Goal: Communication & Community: Answer question/provide support

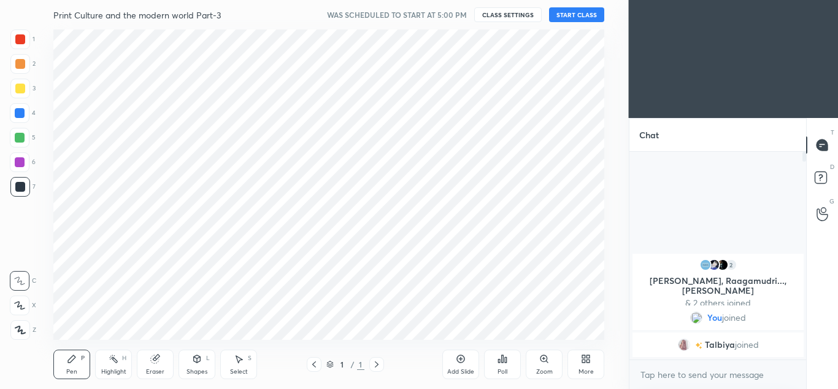
scroll to position [61070, 60800]
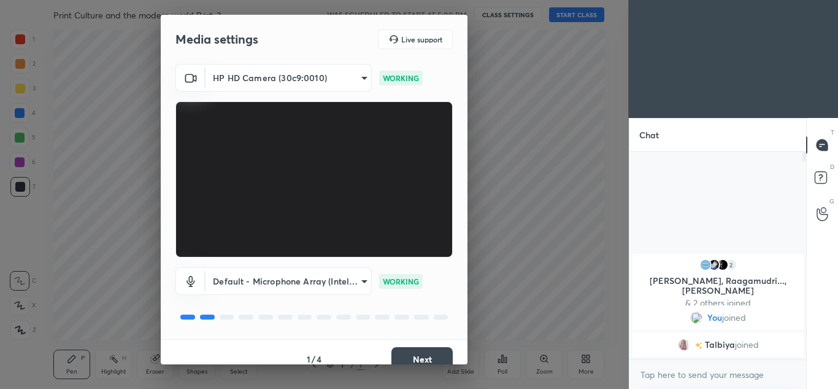
click at [412, 355] on button "Next" at bounding box center [422, 359] width 61 height 25
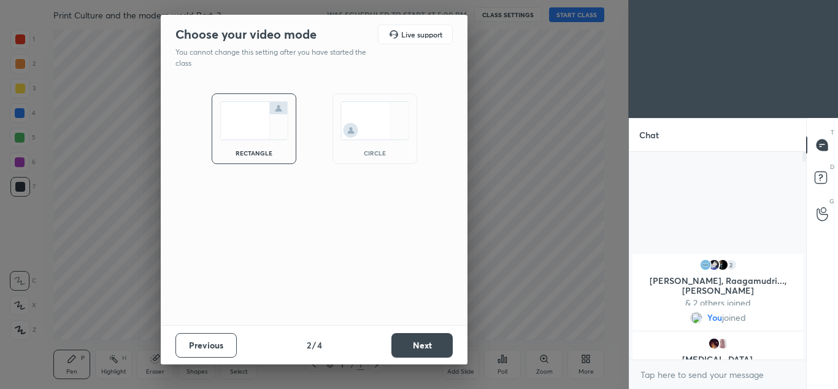
click at [371, 110] on img at bounding box center [375, 120] width 69 height 39
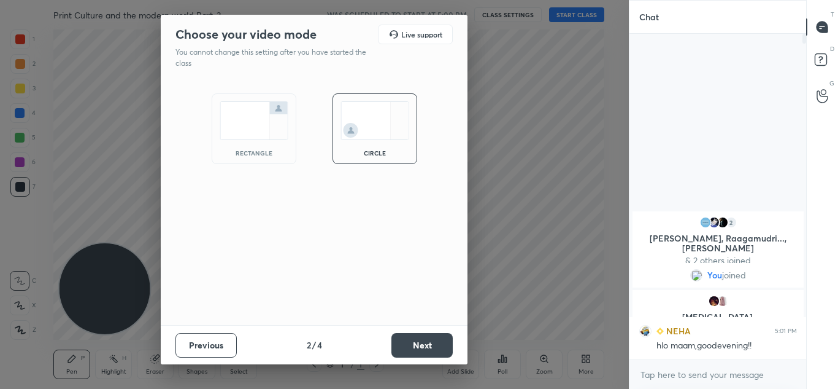
click at [429, 348] on button "Next" at bounding box center [422, 345] width 61 height 25
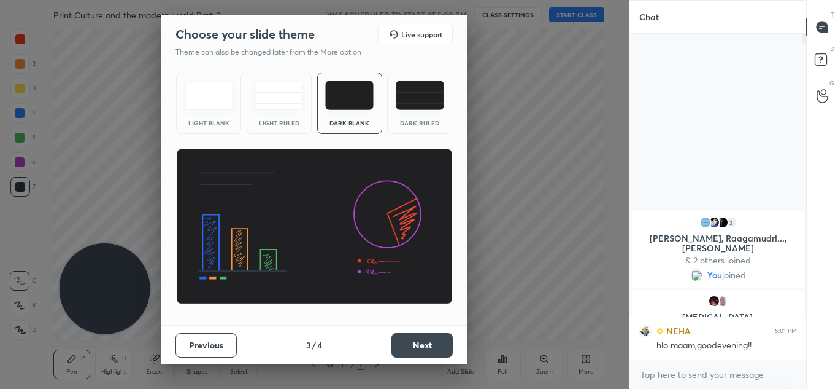
click at [420, 342] on button "Next" at bounding box center [422, 345] width 61 height 25
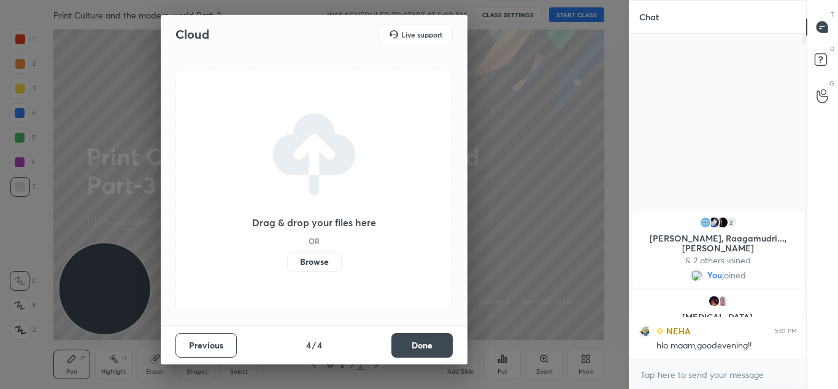
click at [327, 265] on label "Browse" at bounding box center [314, 262] width 55 height 20
click at [287, 265] on input "Browse" at bounding box center [287, 262] width 0 height 20
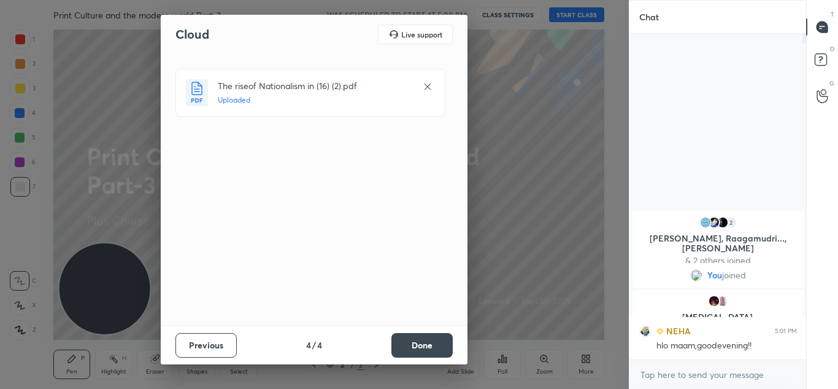
click at [414, 342] on button "Done" at bounding box center [422, 345] width 61 height 25
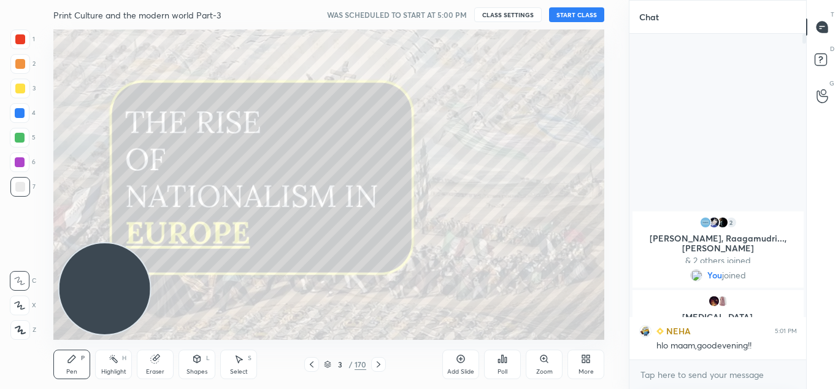
click at [562, 17] on button "START CLASS" at bounding box center [576, 14] width 55 height 15
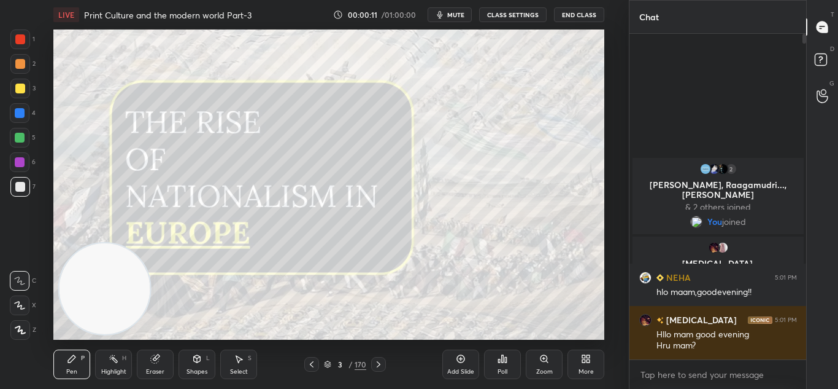
click at [334, 365] on div "3" at bounding box center [340, 363] width 12 height 7
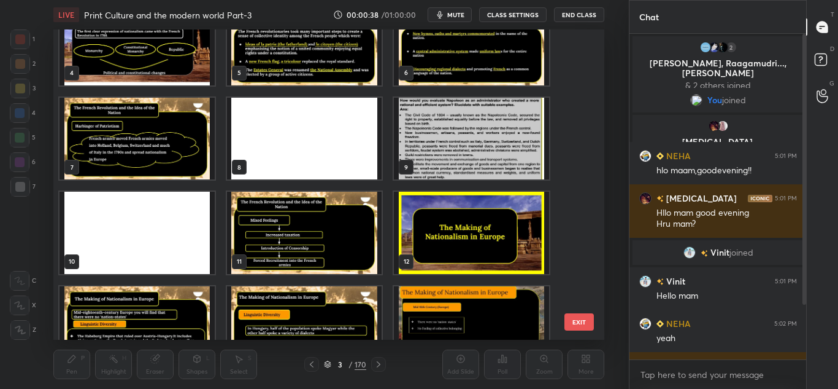
scroll to position [114, 0]
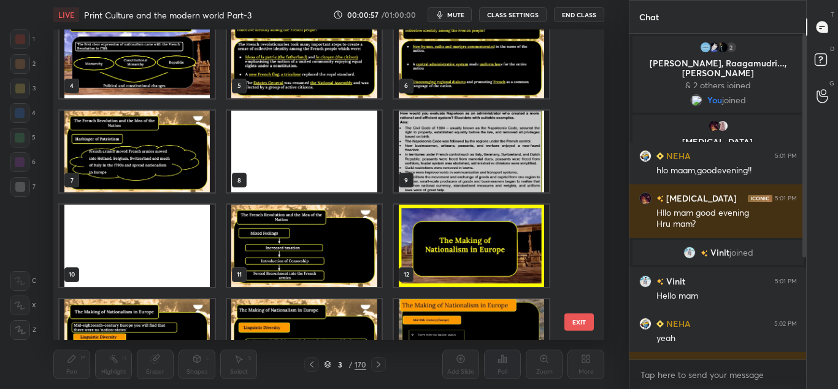
click at [581, 330] on button "EXIT" at bounding box center [579, 321] width 29 height 17
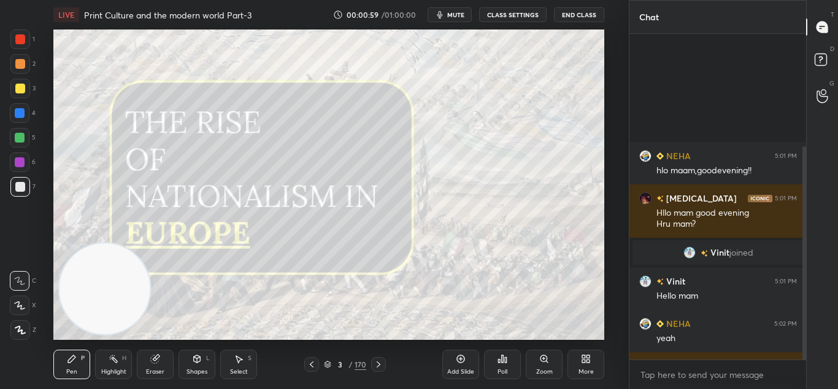
scroll to position [171, 0]
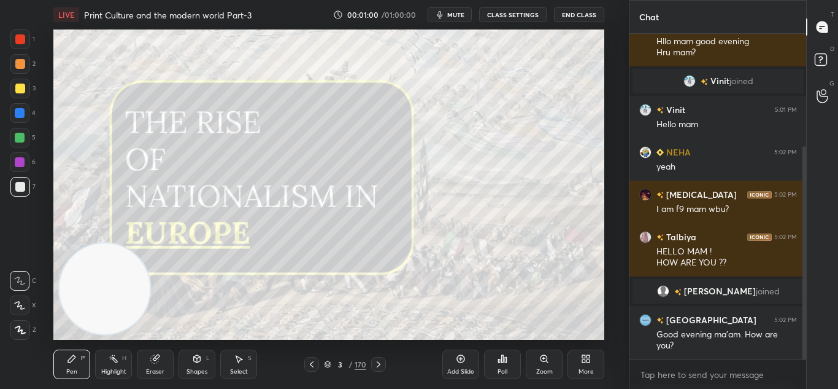
drag, startPoint x: 806, startPoint y: 225, endPoint x: 808, endPoint y: 357, distance: 132.6
click at [808, 357] on div "Chat NEHA 5:01 PM hlo maam,goodevening!! [MEDICAL_DATA] 5:01 PM Hllo mam good e…" at bounding box center [734, 194] width 210 height 389
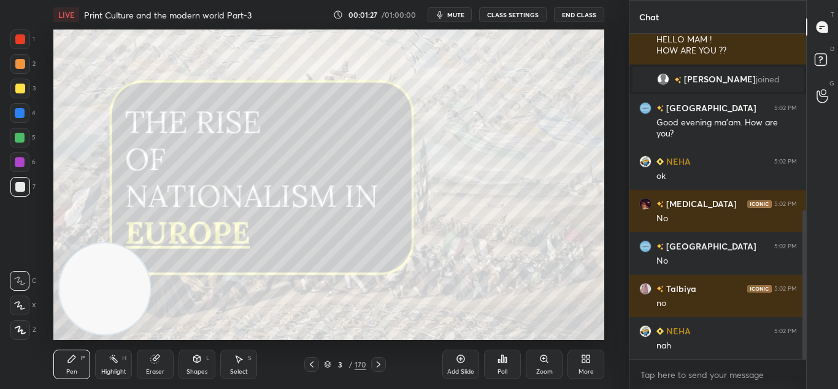
scroll to position [425, 0]
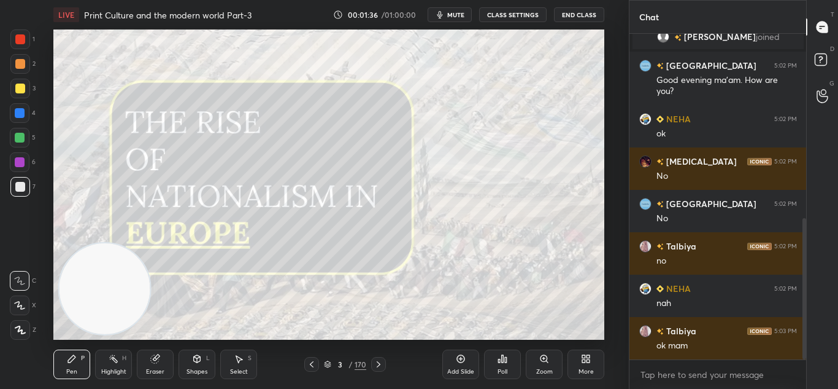
click at [585, 369] on div "More" at bounding box center [586, 371] width 15 height 6
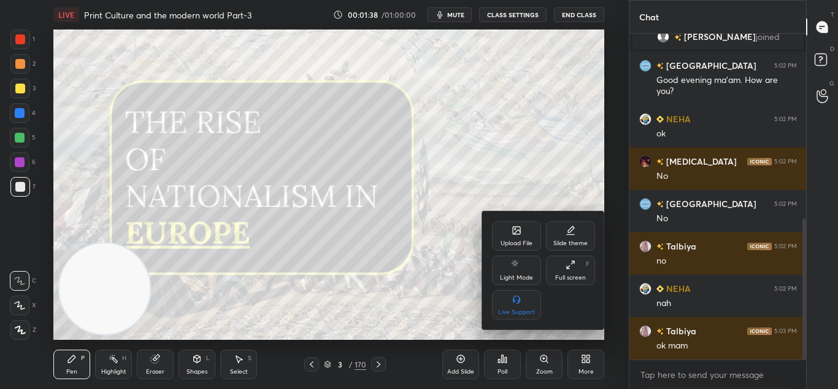
click at [514, 242] on div "Upload File" at bounding box center [517, 243] width 32 height 6
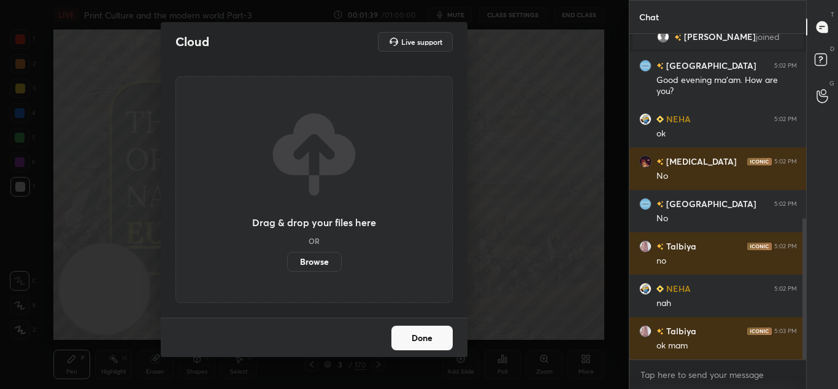
click at [323, 265] on label "Browse" at bounding box center [314, 262] width 55 height 20
click at [287, 265] on input "Browse" at bounding box center [287, 262] width 0 height 20
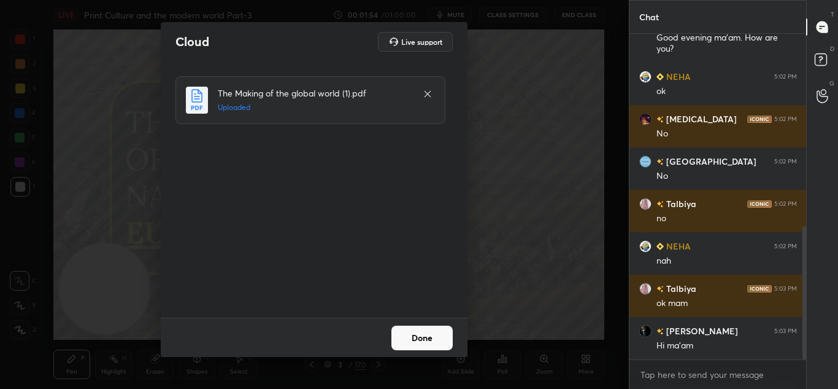
click at [427, 338] on button "Done" at bounding box center [422, 337] width 61 height 25
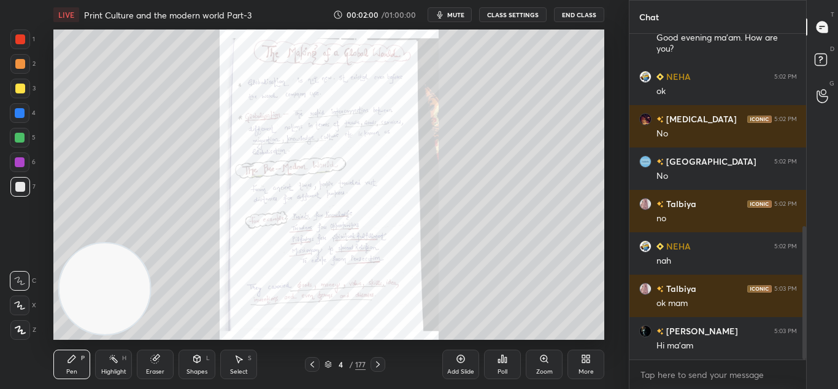
scroll to position [497, 0]
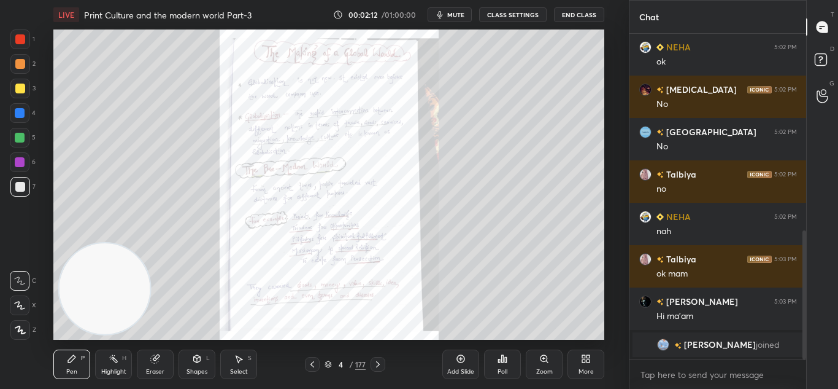
click at [535, 356] on div "Zoom" at bounding box center [544, 363] width 37 height 29
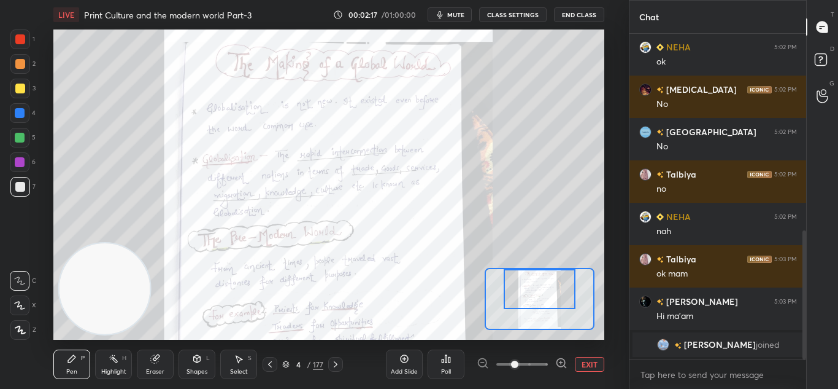
drag, startPoint x: 538, startPoint y: 309, endPoint x: 538, endPoint y: 298, distance: 10.4
click at [538, 298] on div at bounding box center [540, 289] width 72 height 40
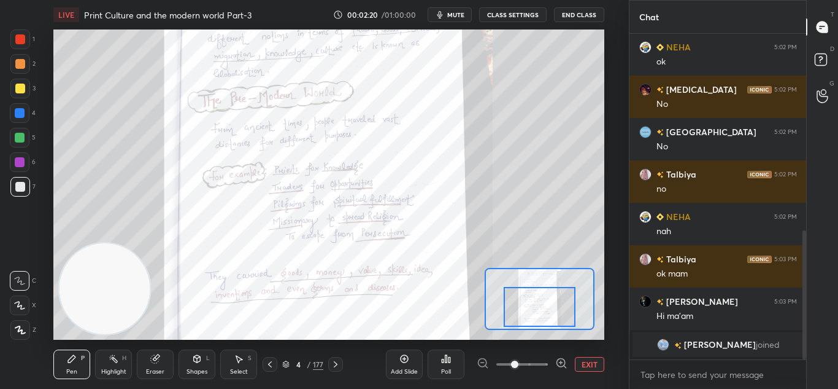
drag, startPoint x: 536, startPoint y: 288, endPoint x: 536, endPoint y: 306, distance: 17.8
click at [536, 306] on div at bounding box center [540, 307] width 72 height 40
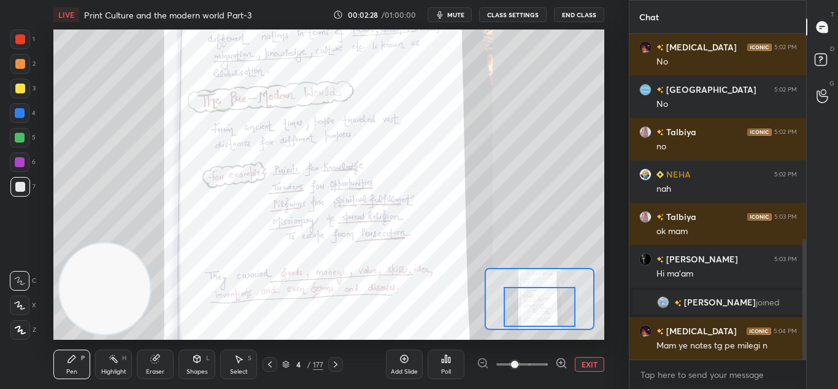
click at [335, 362] on icon at bounding box center [336, 364] width 10 height 10
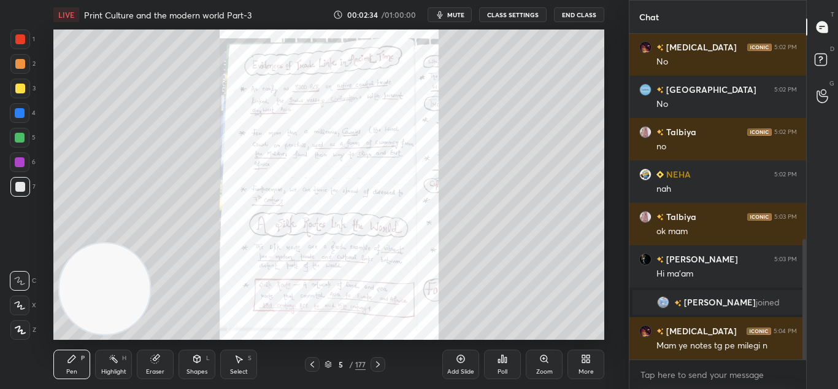
click at [540, 366] on div "Zoom" at bounding box center [544, 363] width 37 height 29
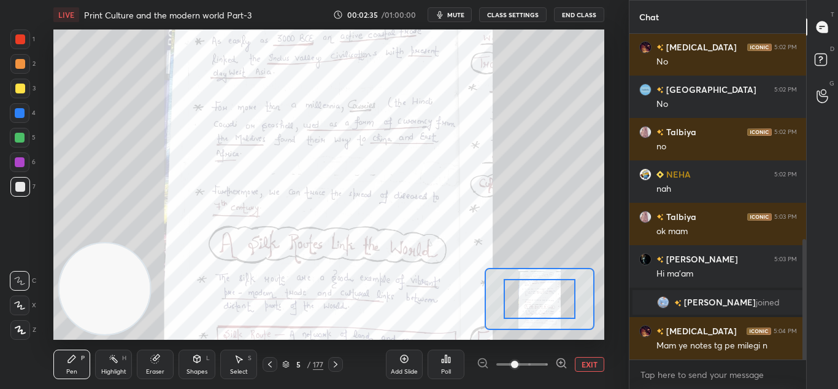
scroll to position [597, 0]
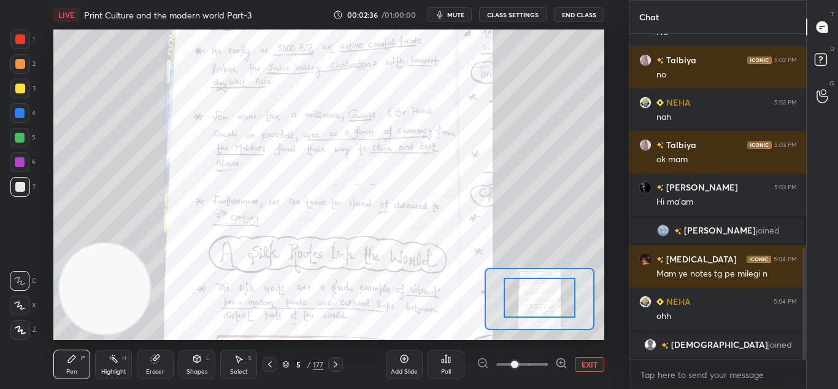
drag, startPoint x: 541, startPoint y: 310, endPoint x: 541, endPoint y: 285, distance: 25.2
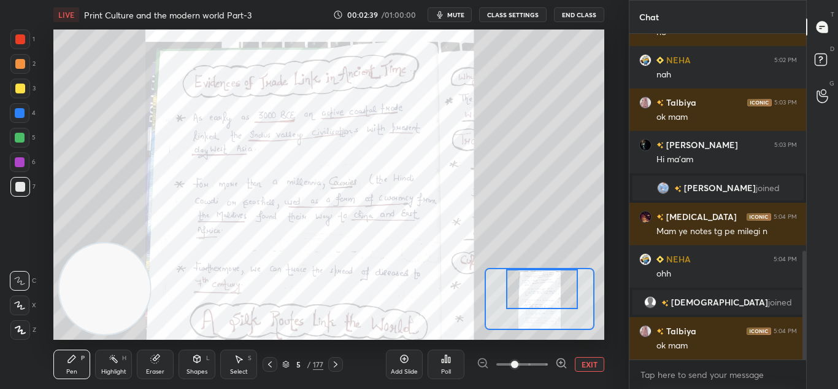
drag, startPoint x: 524, startPoint y: 299, endPoint x: 525, endPoint y: 282, distance: 16.6
click at [525, 282] on div at bounding box center [542, 289] width 72 height 40
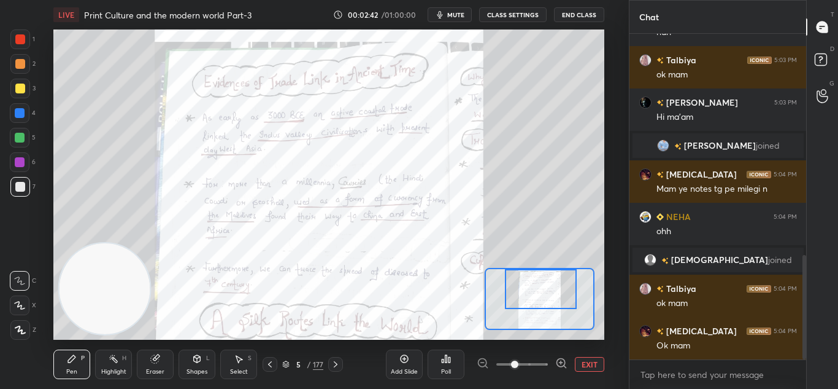
scroll to position [733, 0]
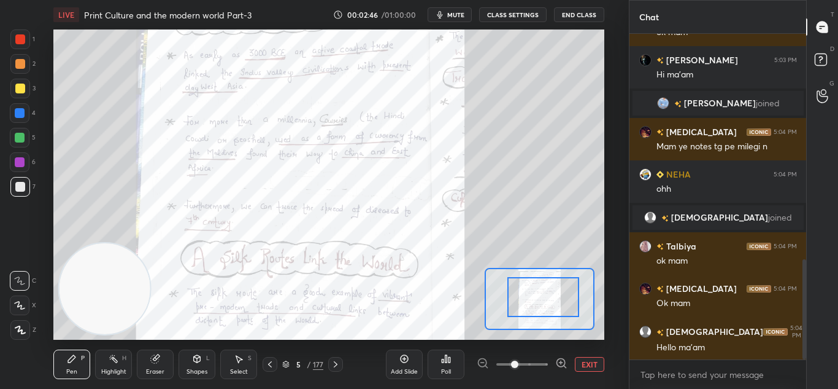
drag, startPoint x: 525, startPoint y: 282, endPoint x: 527, endPoint y: 290, distance: 7.8
click at [527, 290] on div at bounding box center [544, 297] width 72 height 40
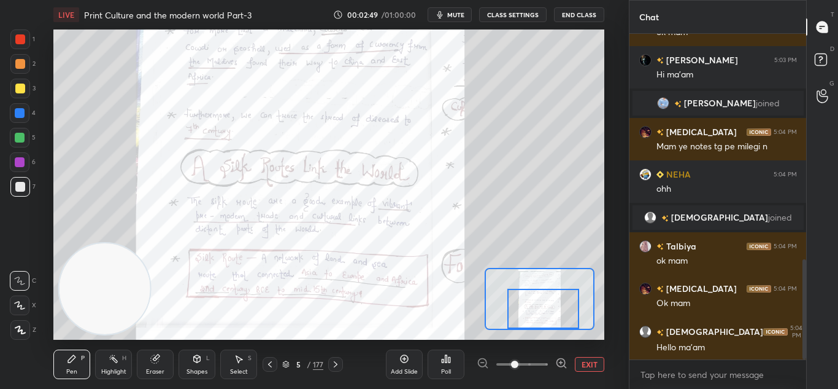
drag, startPoint x: 551, startPoint y: 306, endPoint x: 551, endPoint y: 320, distance: 13.5
click at [551, 320] on div at bounding box center [544, 308] width 72 height 40
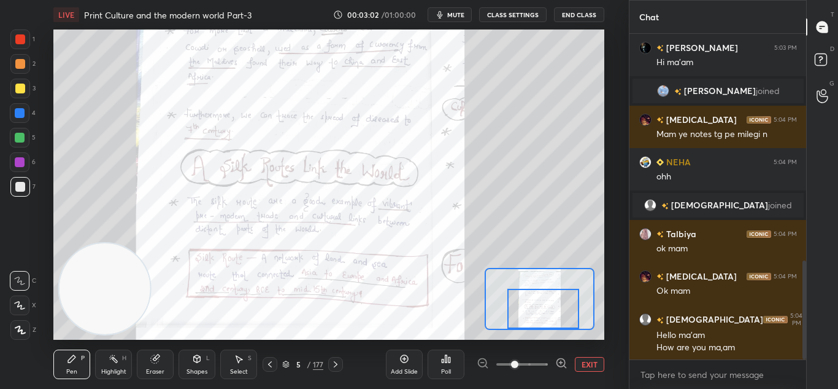
click at [552, 314] on div at bounding box center [544, 308] width 72 height 40
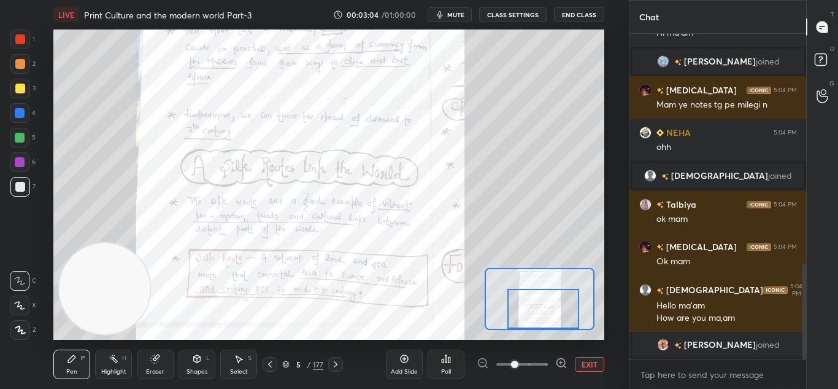
click at [338, 362] on icon at bounding box center [336, 364] width 10 height 10
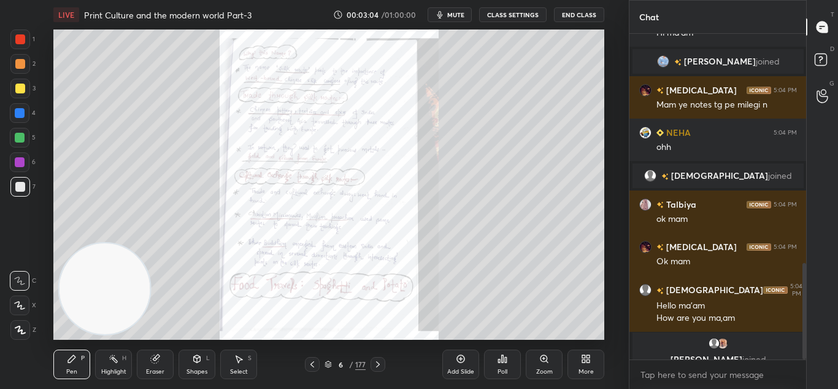
scroll to position [790, 0]
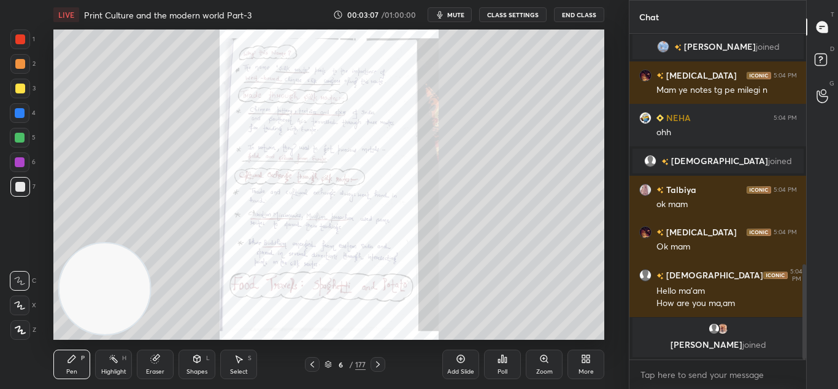
click at [544, 365] on div "Zoom" at bounding box center [544, 363] width 37 height 29
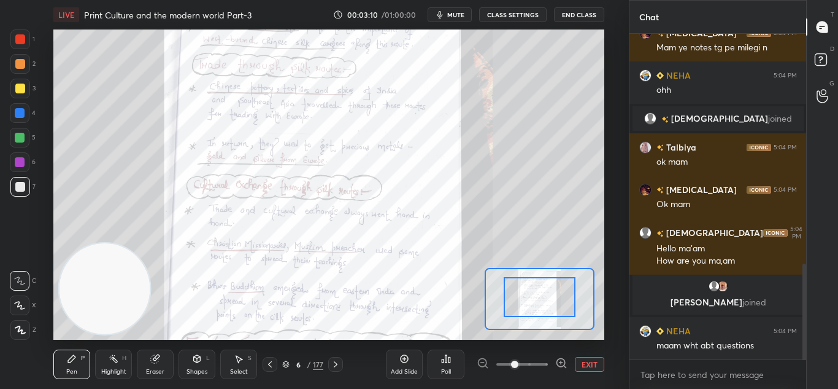
scroll to position [776, 0]
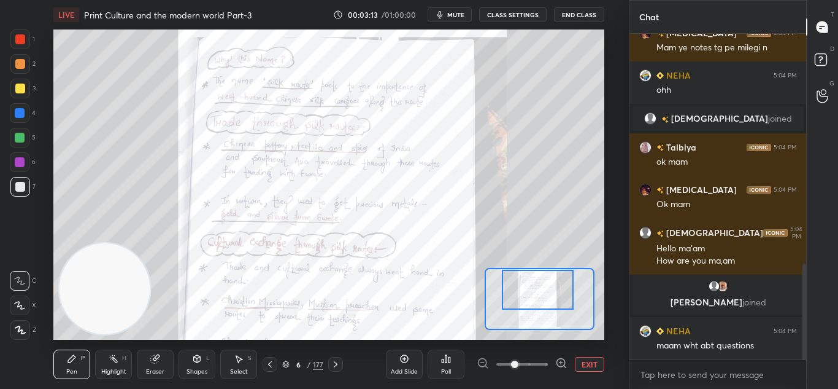
drag, startPoint x: 527, startPoint y: 306, endPoint x: 525, endPoint y: 299, distance: 7.6
click at [525, 299] on div at bounding box center [538, 289] width 72 height 40
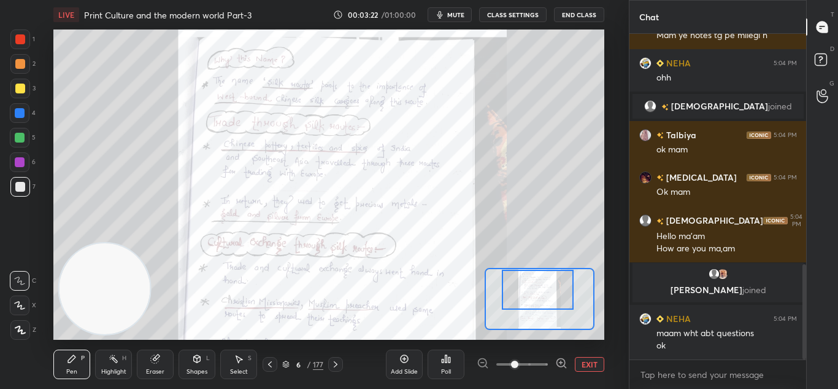
scroll to position [842, 0]
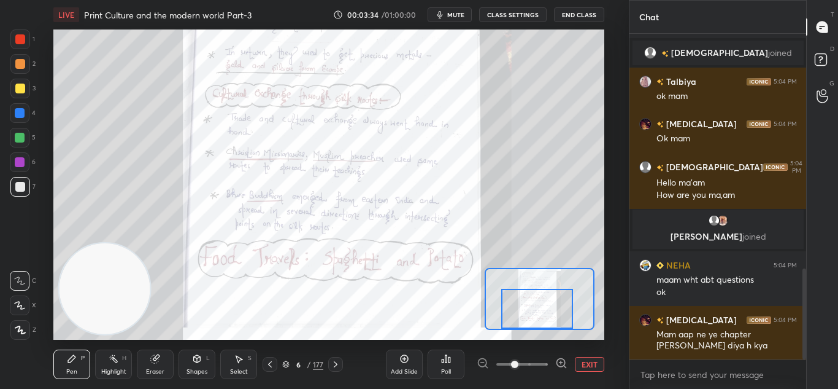
drag, startPoint x: 532, startPoint y: 295, endPoint x: 532, endPoint y: 325, distance: 30.1
click at [532, 325] on div at bounding box center [537, 308] width 72 height 40
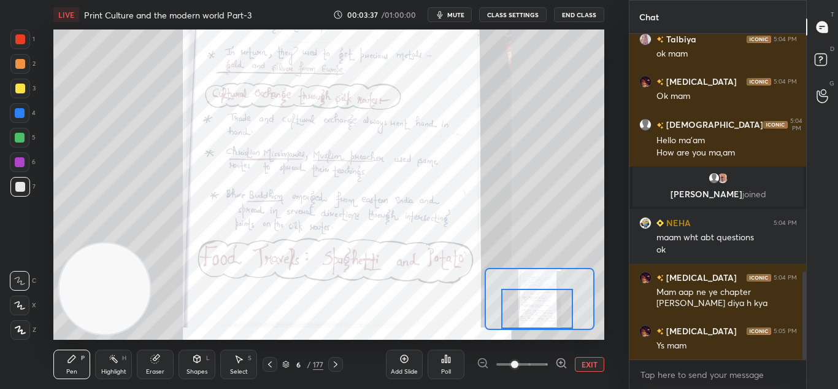
click at [331, 366] on icon at bounding box center [336, 364] width 10 height 10
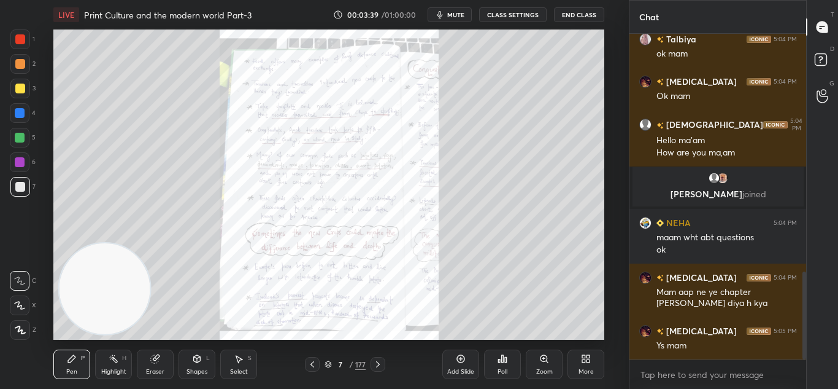
click at [535, 370] on div "Zoom" at bounding box center [544, 363] width 37 height 29
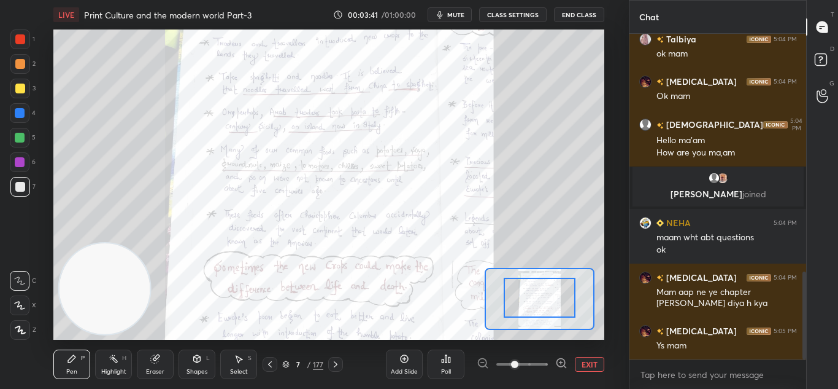
drag, startPoint x: 538, startPoint y: 308, endPoint x: 538, endPoint y: 285, distance: 23.3
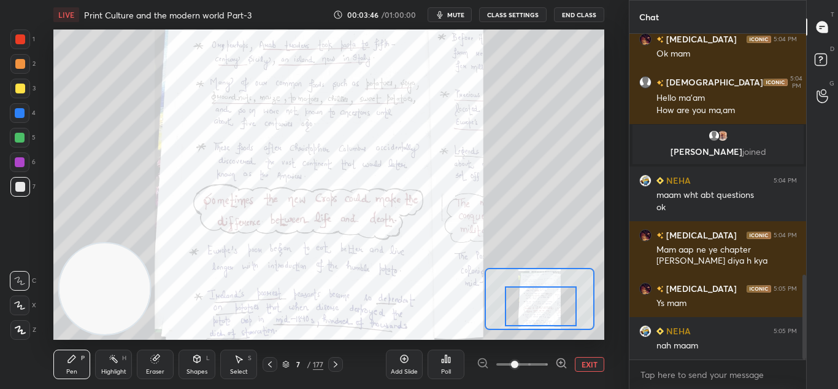
drag, startPoint x: 538, startPoint y: 286, endPoint x: 540, endPoint y: 294, distance: 8.1
click at [540, 294] on div at bounding box center [541, 306] width 72 height 40
click at [13, 51] on div "1" at bounding box center [22, 41] width 25 height 25
click at [334, 366] on icon at bounding box center [336, 364] width 10 height 10
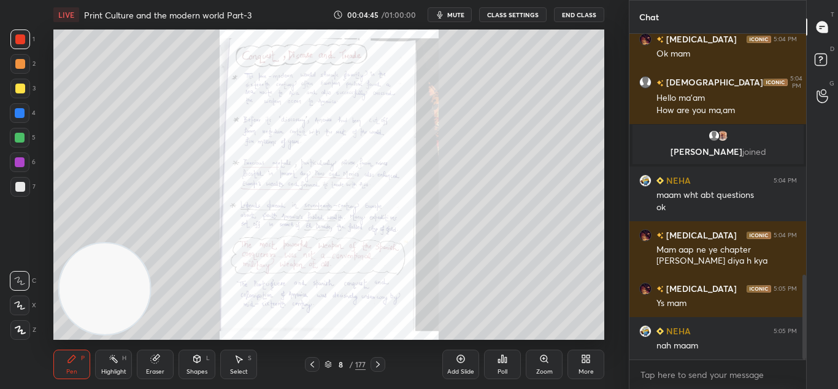
click at [536, 370] on div "Zoom" at bounding box center [544, 371] width 17 height 6
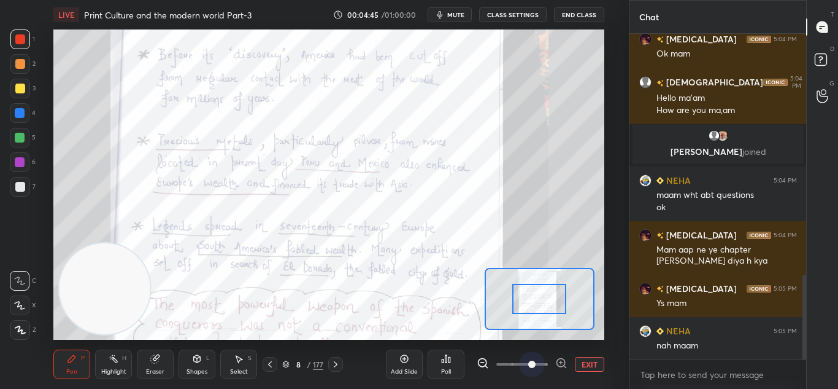
click at [536, 368] on span at bounding box center [531, 363] width 7 height 7
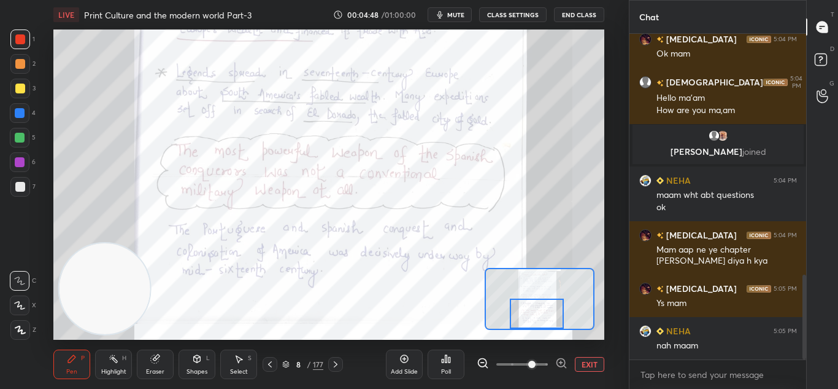
drag, startPoint x: 541, startPoint y: 288, endPoint x: 538, endPoint y: 309, distance: 20.5
click at [538, 309] on div at bounding box center [537, 313] width 54 height 30
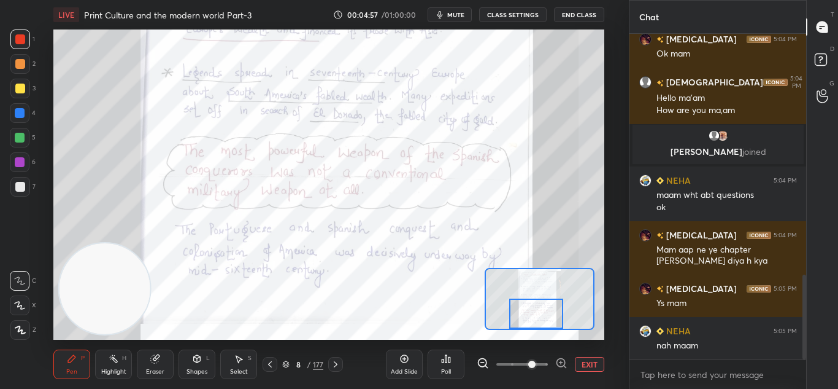
click at [331, 371] on div at bounding box center [335, 364] width 15 height 15
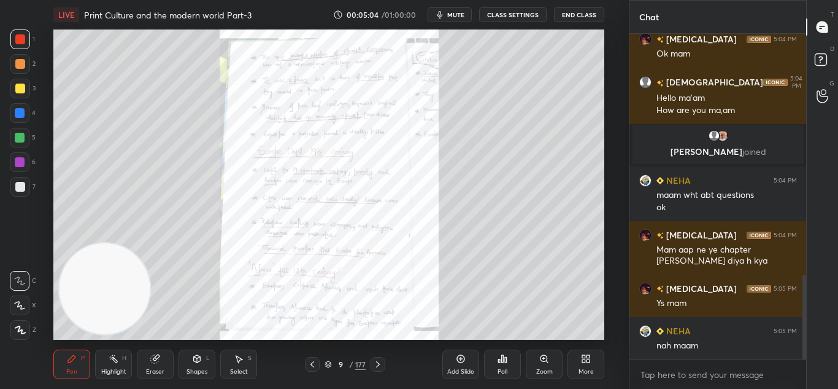
click at [541, 368] on div "Zoom" at bounding box center [544, 371] width 17 height 6
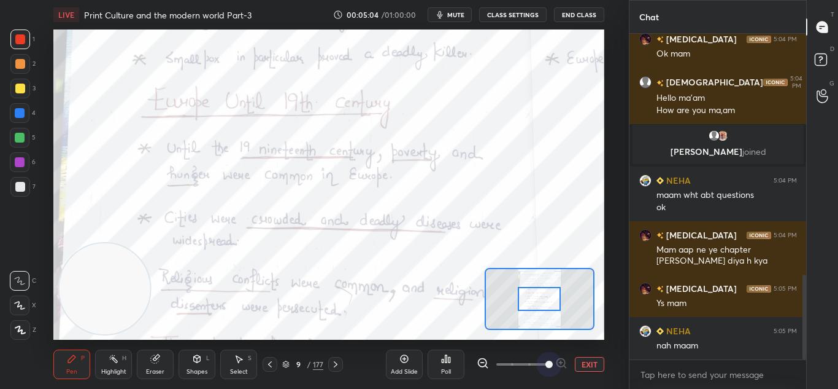
click at [541, 368] on span at bounding box center [523, 364] width 52 height 18
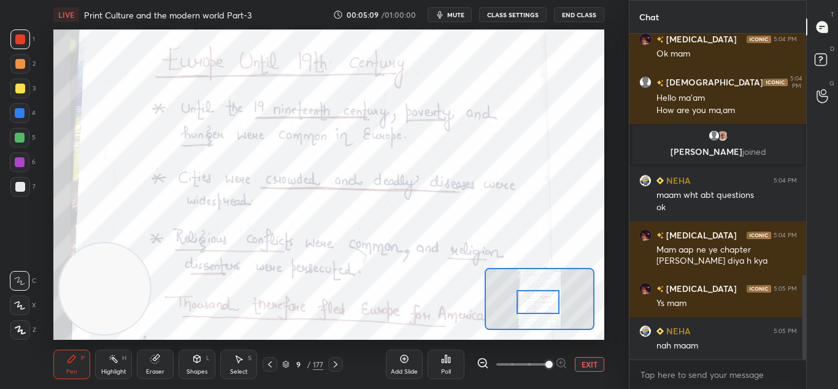
click at [544, 305] on div at bounding box center [538, 302] width 43 height 24
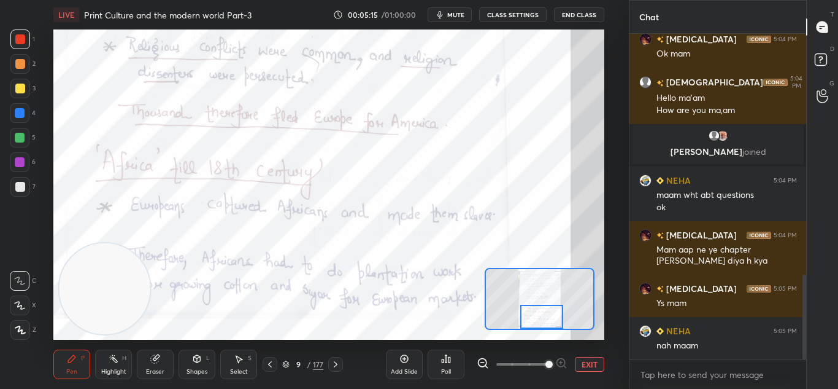
drag, startPoint x: 535, startPoint y: 300, endPoint x: 538, endPoint y: 317, distance: 17.6
click at [538, 317] on div at bounding box center [541, 316] width 43 height 24
click at [333, 363] on icon at bounding box center [336, 364] width 10 height 10
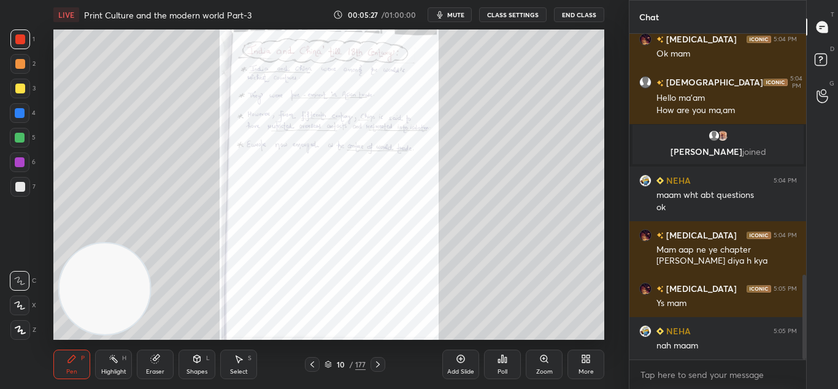
click at [315, 368] on icon at bounding box center [313, 364] width 10 height 10
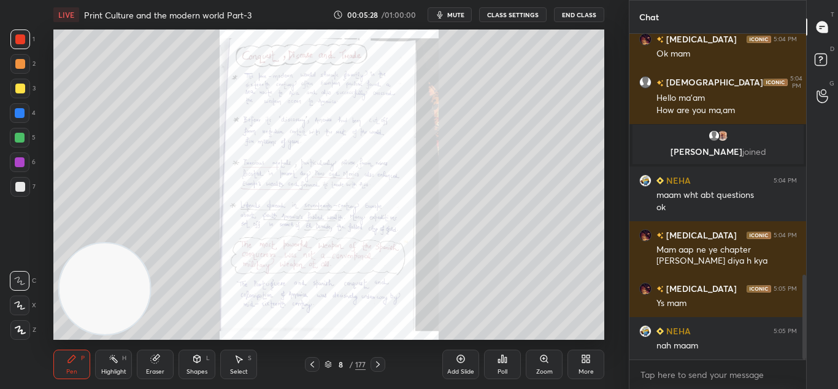
click at [315, 368] on icon at bounding box center [313, 364] width 10 height 10
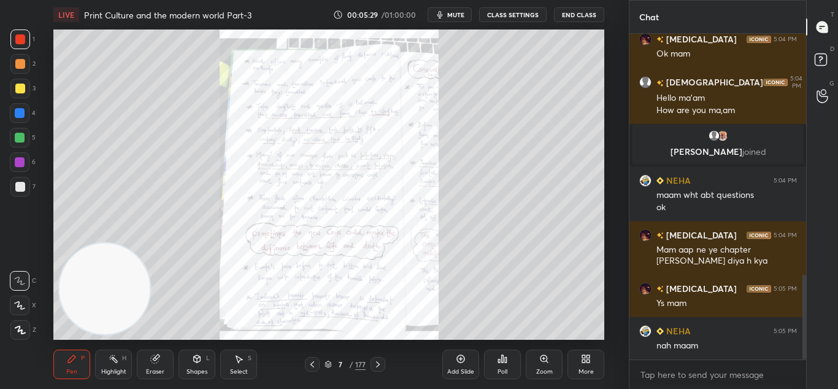
click at [315, 368] on icon at bounding box center [313, 364] width 10 height 10
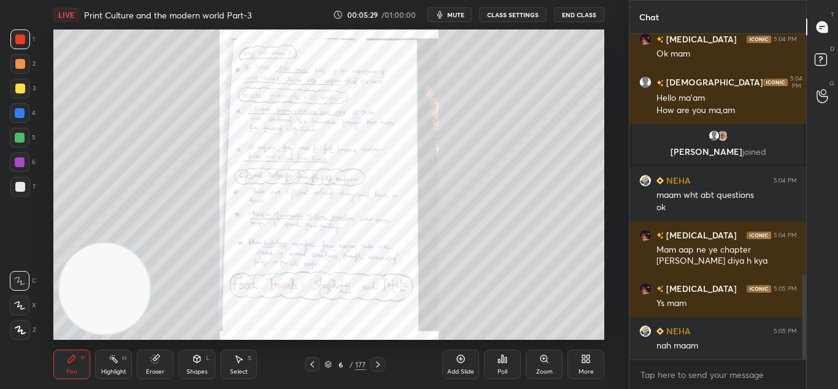
click at [315, 368] on icon at bounding box center [313, 364] width 10 height 10
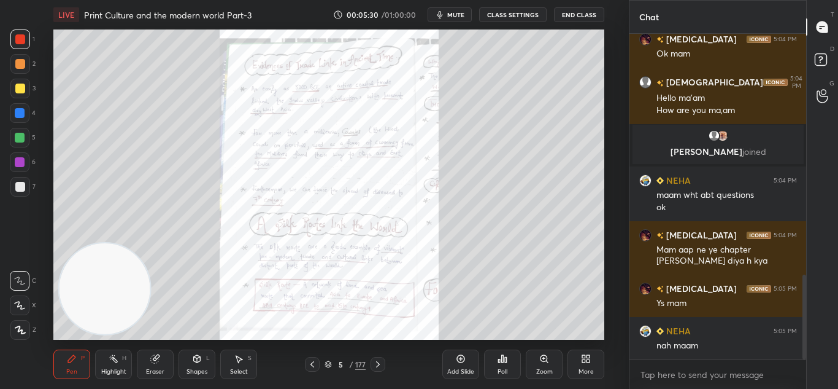
click at [315, 368] on icon at bounding box center [313, 364] width 10 height 10
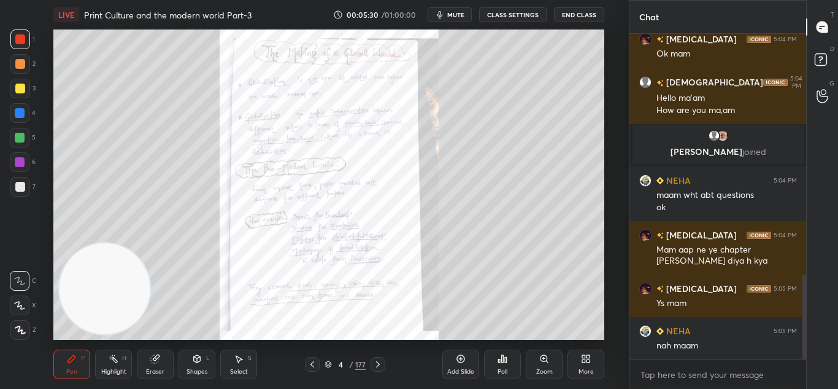
click at [315, 368] on icon at bounding box center [313, 364] width 10 height 10
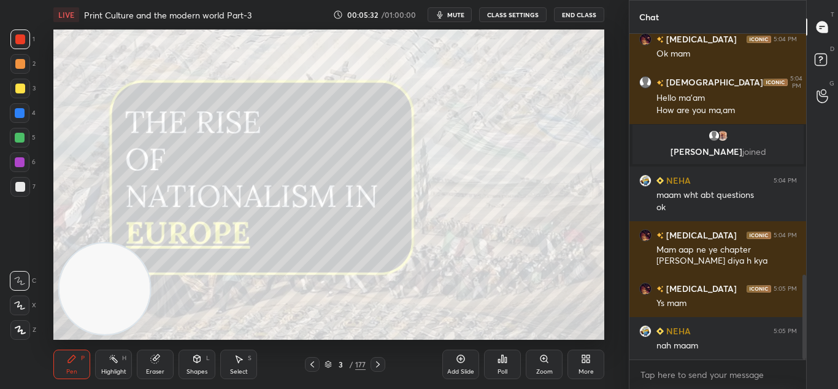
click at [384, 368] on div at bounding box center [378, 364] width 15 height 15
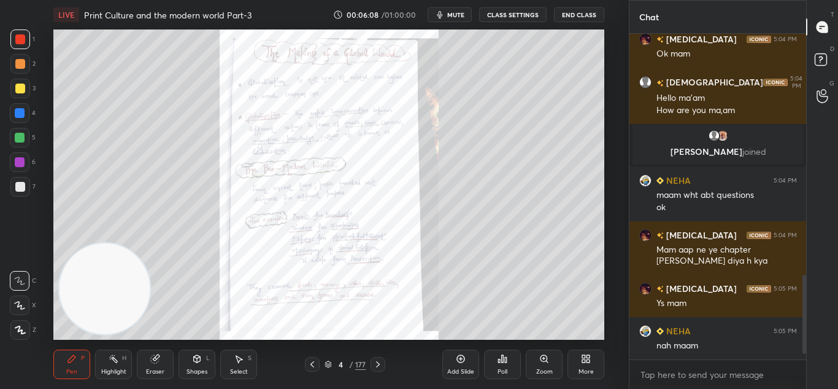
scroll to position [1010, 0]
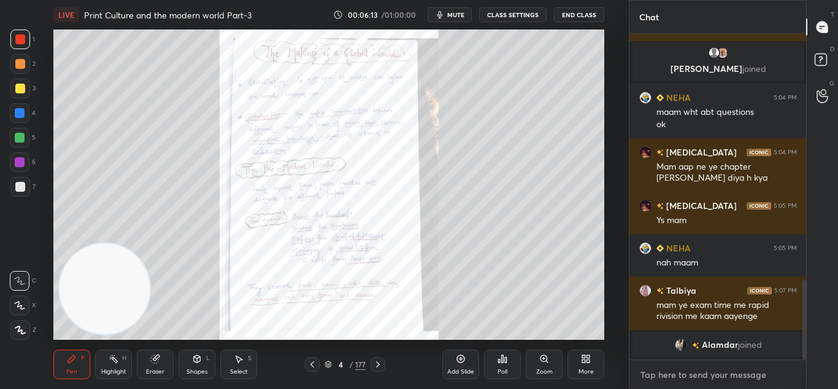
type textarea "x"
click at [646, 381] on textarea at bounding box center [719, 375] width 158 height 20
paste textarea "[URL][DOMAIN_NAME]"
type textarea "[URL][DOMAIN_NAME]"
type textarea "x"
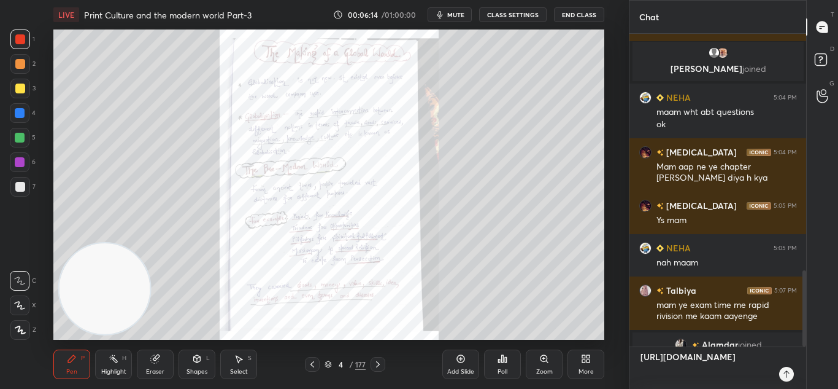
scroll to position [220, 173]
type textarea "[URL][DOMAIN_NAME]"
type textarea "x"
click at [794, 372] on div at bounding box center [787, 373] width 15 height 15
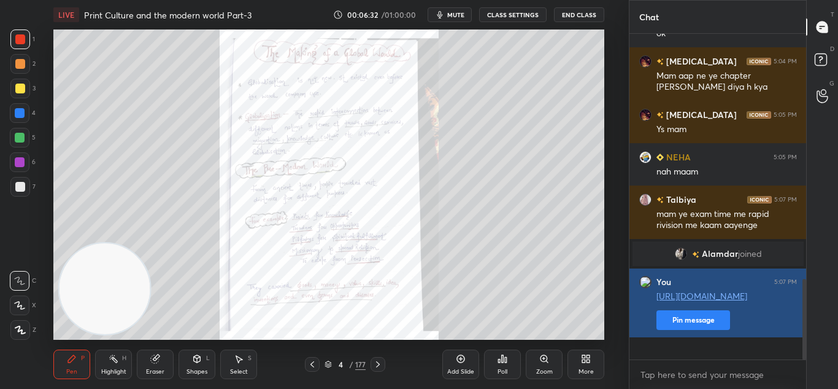
click at [663, 330] on button "Pin message" at bounding box center [694, 320] width 74 height 20
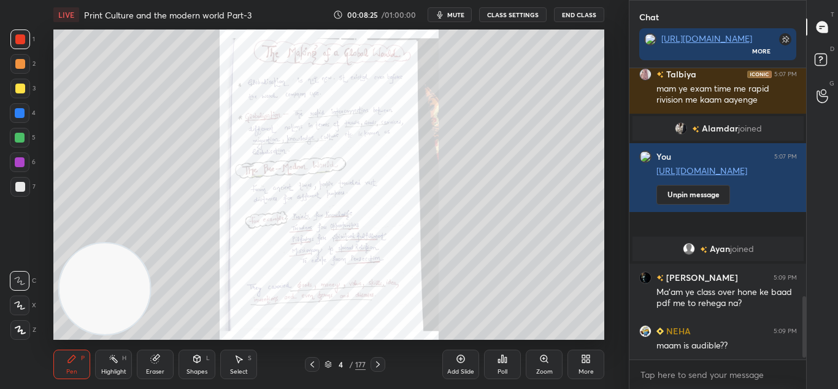
scroll to position [1085, 0]
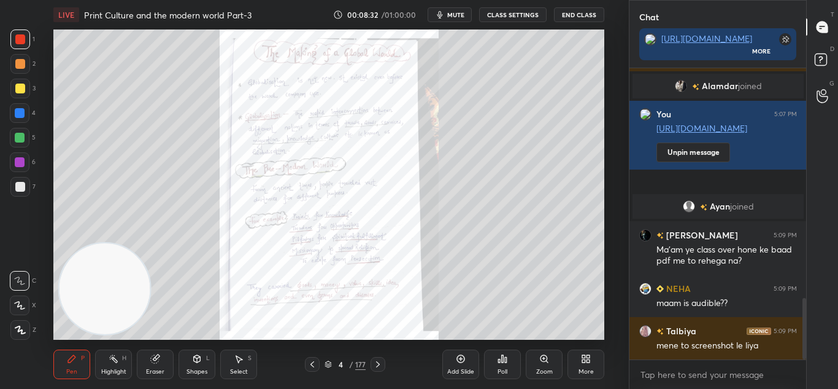
click at [576, 365] on div "More" at bounding box center [586, 363] width 37 height 29
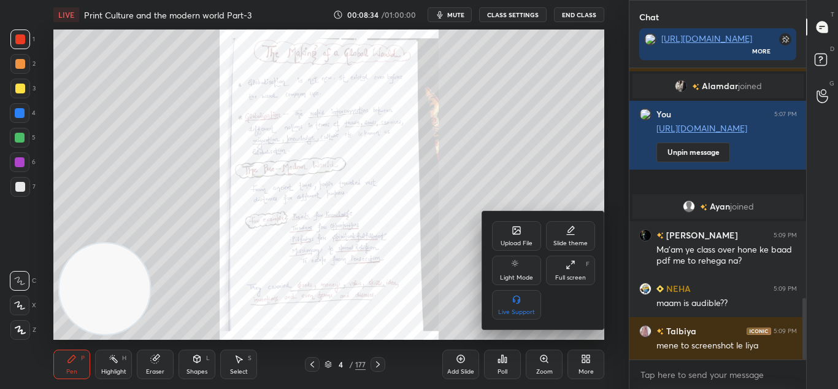
click at [506, 238] on div "Upload File" at bounding box center [516, 235] width 49 height 29
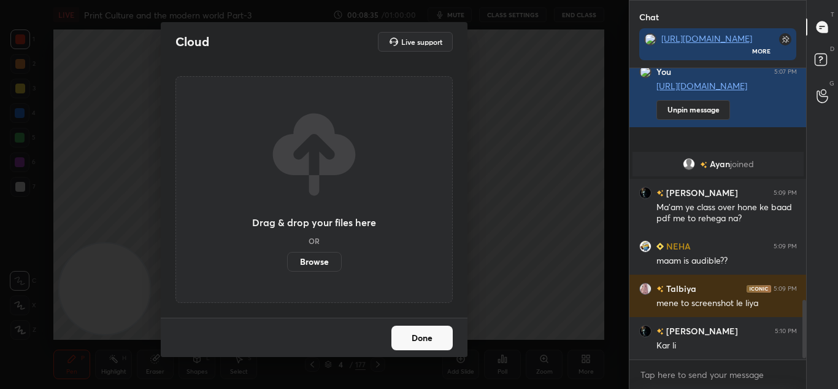
scroll to position [1170, 0]
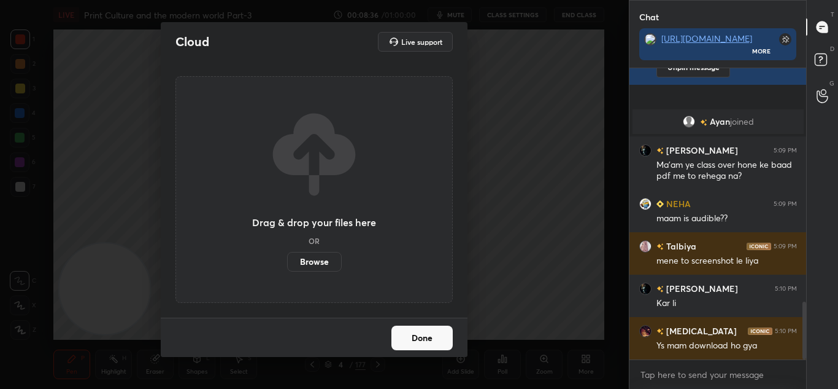
click at [323, 260] on label "Browse" at bounding box center [314, 262] width 55 height 20
click at [287, 260] on input "Browse" at bounding box center [287, 262] width 0 height 20
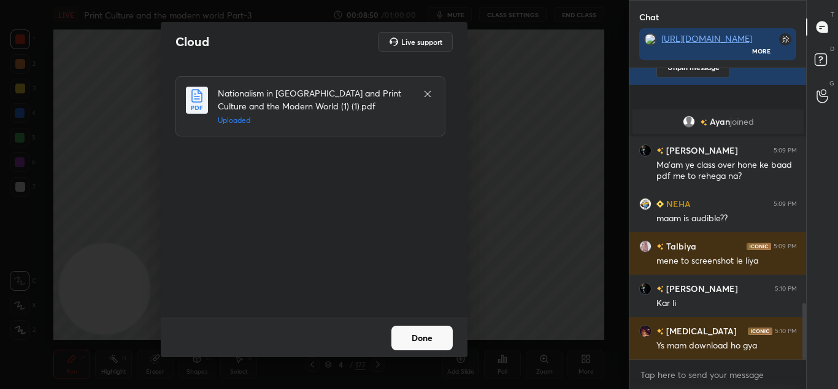
scroll to position [1212, 0]
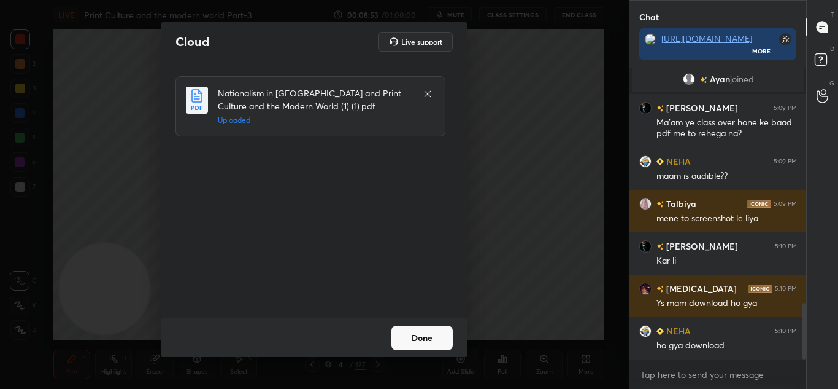
click at [424, 342] on button "Done" at bounding box center [422, 337] width 61 height 25
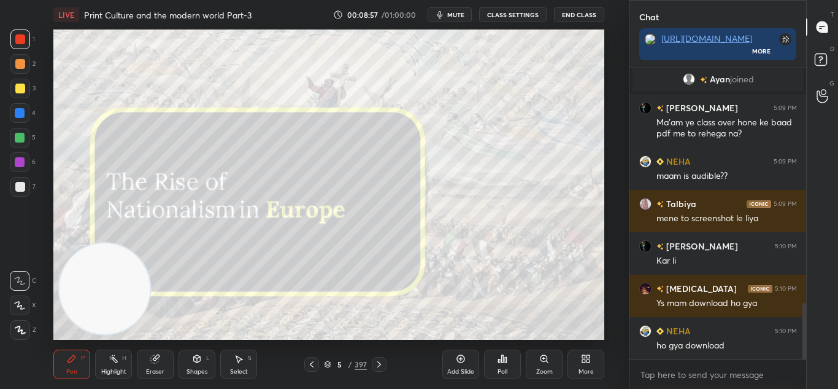
click at [329, 365] on icon at bounding box center [328, 365] width 6 height 2
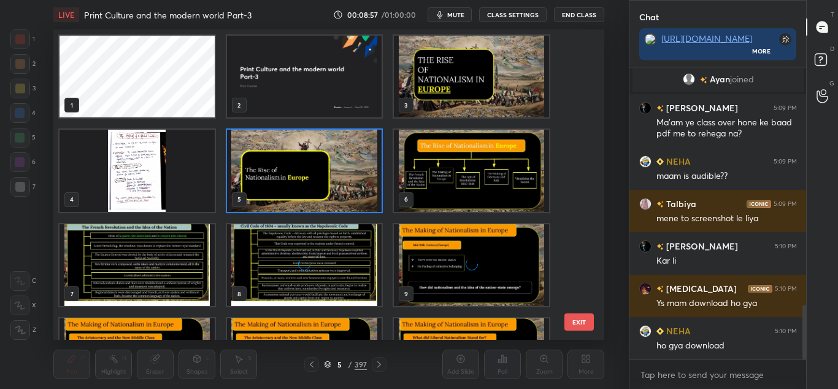
scroll to position [1266, 0]
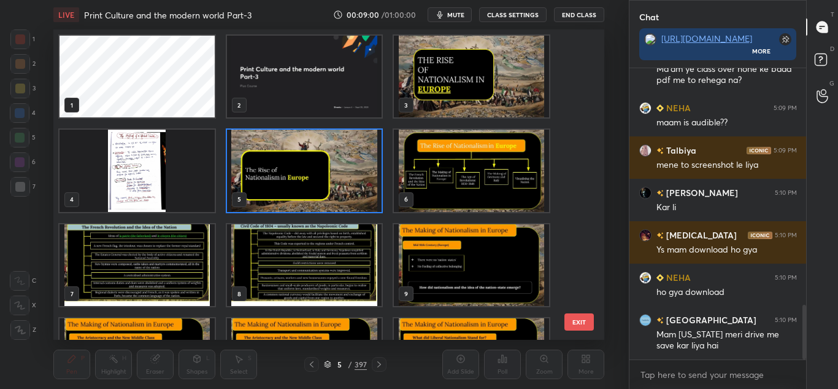
drag, startPoint x: 575, startPoint y: 48, endPoint x: 582, endPoint y: 115, distance: 66.6
click at [582, 115] on div "1 2 3 4 5 6 7 8 9 10 11 12 13 14 15" at bounding box center [318, 184] width 530 height 310
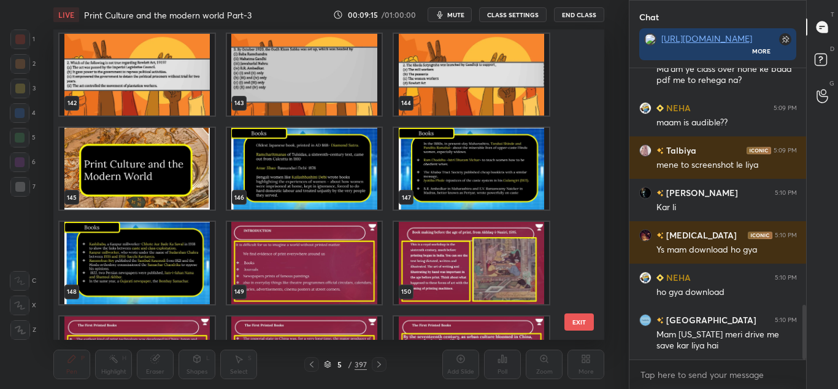
scroll to position [4518, 0]
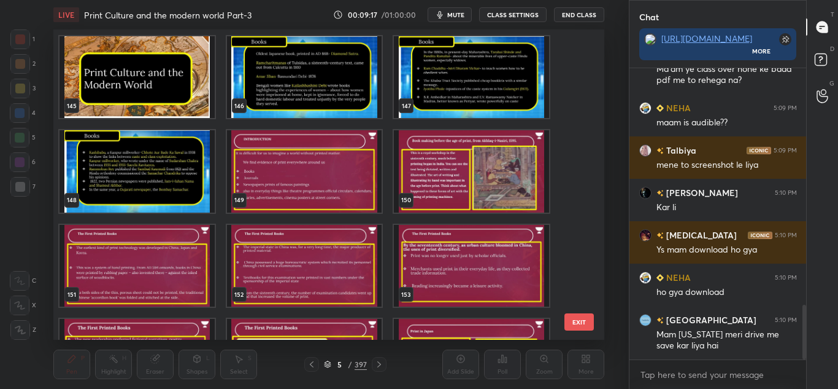
click at [164, 91] on img "grid" at bounding box center [137, 77] width 155 height 82
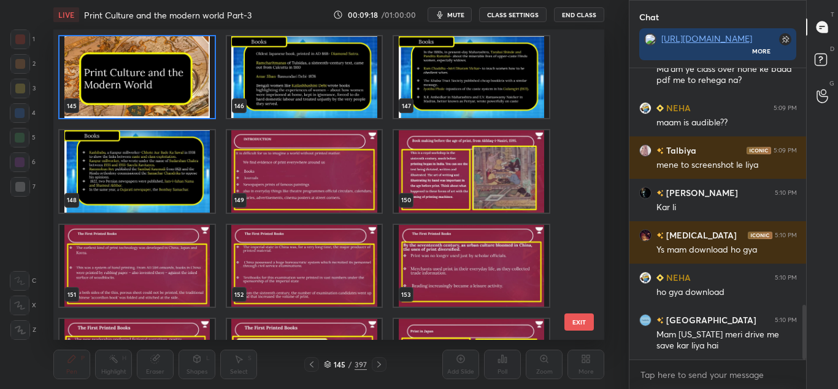
click at [164, 91] on img "grid" at bounding box center [137, 77] width 155 height 82
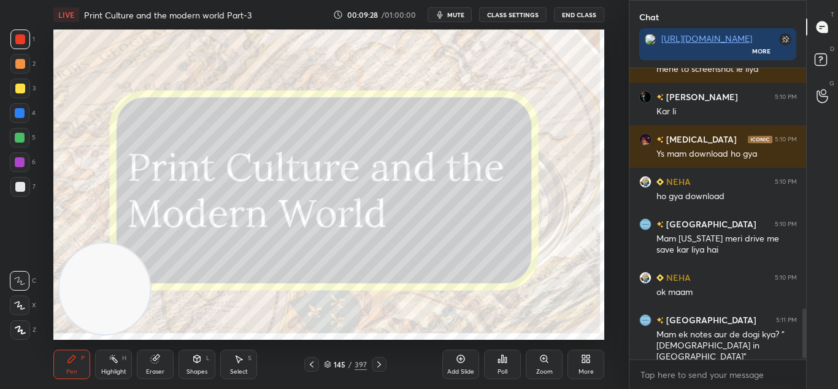
scroll to position [1404, 0]
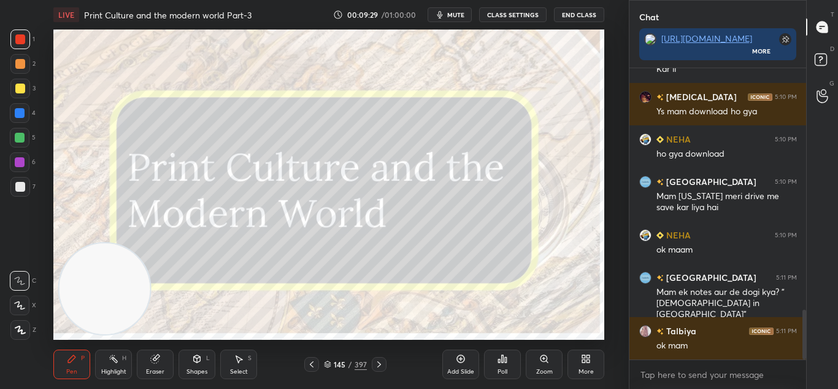
click at [378, 365] on icon at bounding box center [379, 364] width 10 height 10
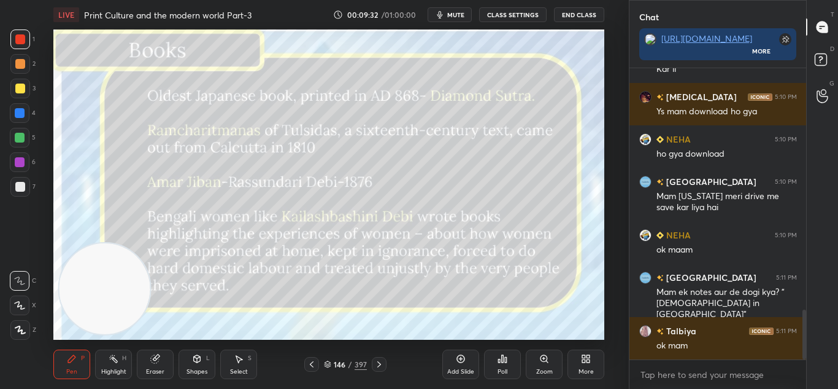
click at [377, 365] on icon at bounding box center [379, 364] width 10 height 10
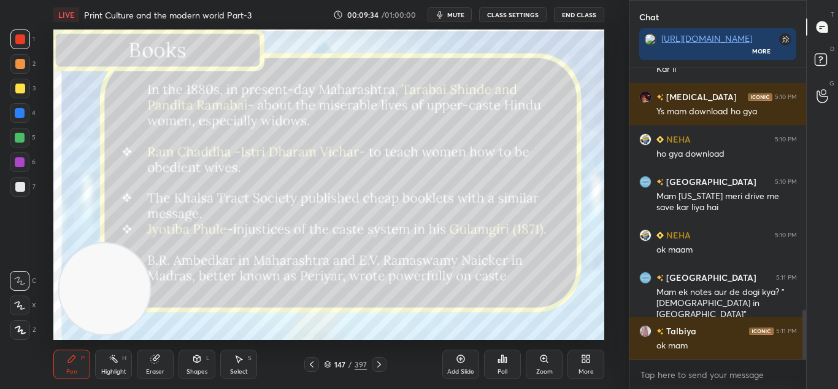
click at [324, 364] on icon at bounding box center [327, 363] width 7 height 7
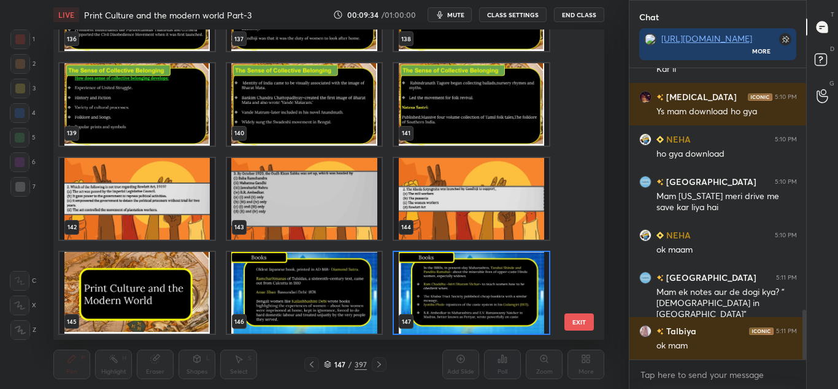
scroll to position [306, 545]
click at [310, 364] on div at bounding box center [311, 364] width 15 height 15
click at [309, 295] on img "grid" at bounding box center [304, 293] width 155 height 82
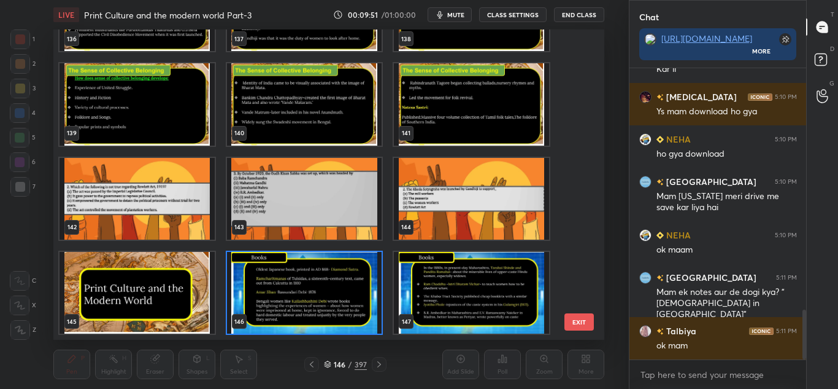
click at [576, 320] on button "EXIT" at bounding box center [579, 321] width 29 height 17
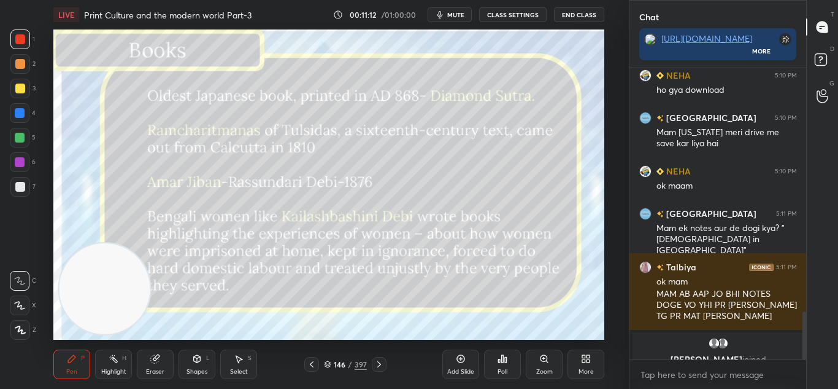
scroll to position [1482, 0]
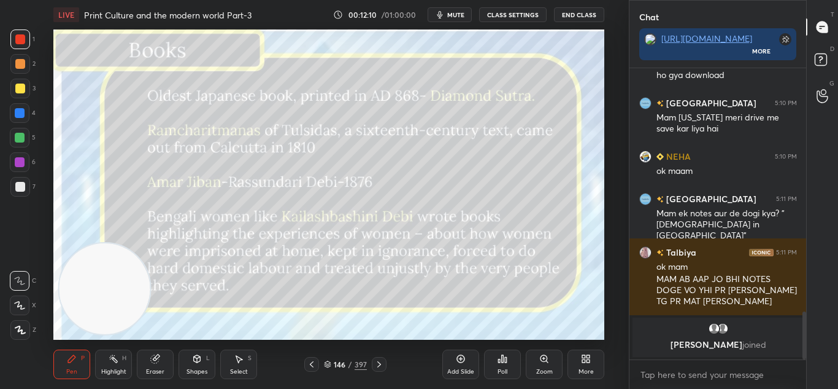
click at [374, 364] on icon at bounding box center [379, 364] width 10 height 10
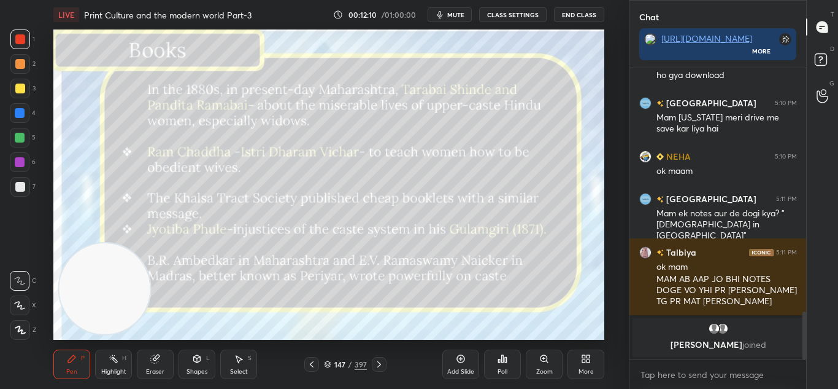
click at [374, 364] on icon at bounding box center [379, 364] width 10 height 10
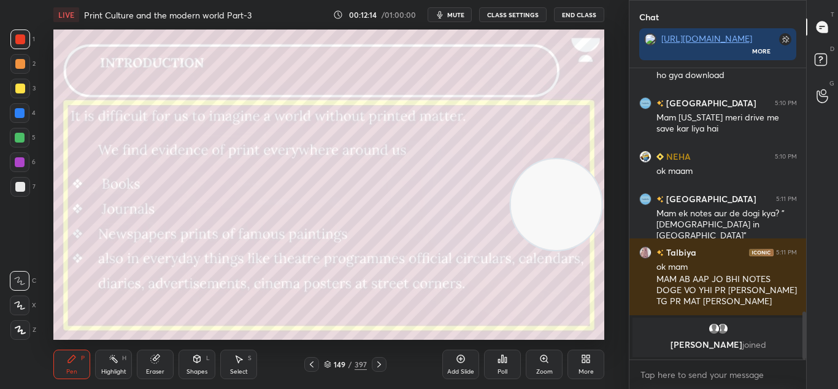
drag, startPoint x: 113, startPoint y: 298, endPoint x: 563, endPoint y: 214, distance: 458.3
click at [563, 214] on video at bounding box center [556, 204] width 91 height 91
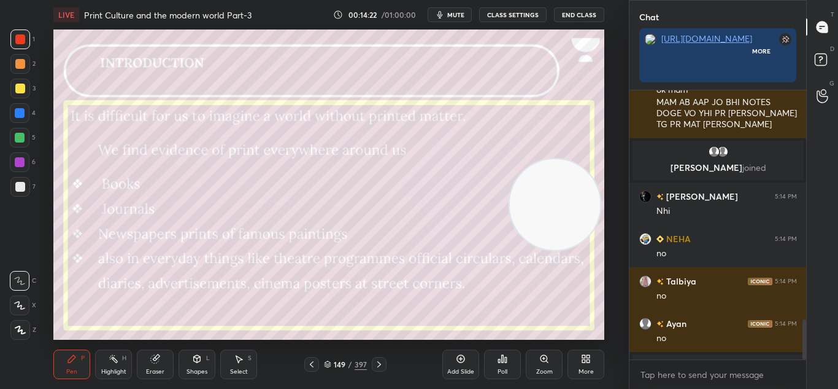
scroll to position [4, 4]
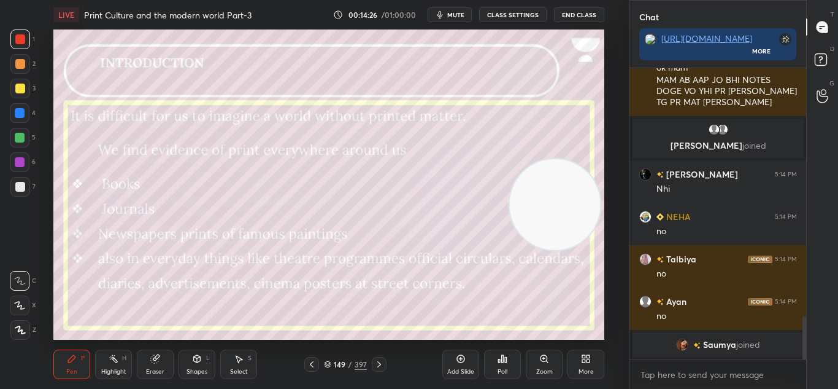
click at [376, 364] on icon at bounding box center [379, 364] width 10 height 10
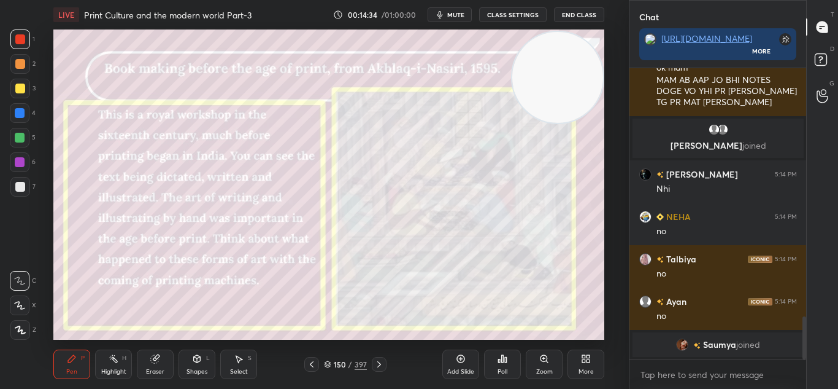
drag, startPoint x: 547, startPoint y: 206, endPoint x: 560, endPoint y: 75, distance: 132.0
click at [560, 75] on video at bounding box center [558, 77] width 91 height 91
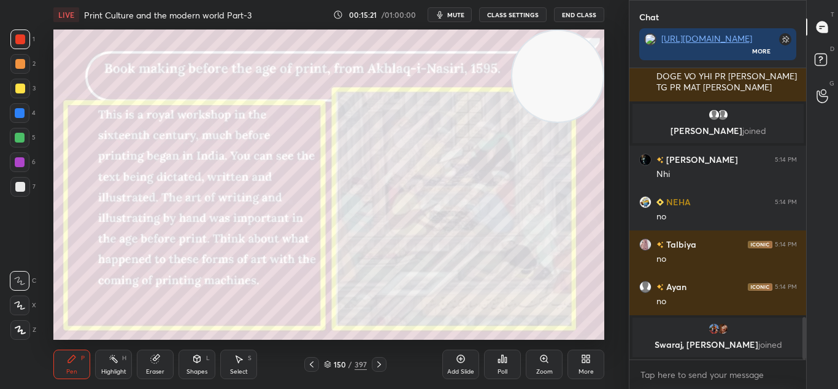
click at [25, 85] on div at bounding box center [20, 88] width 10 height 10
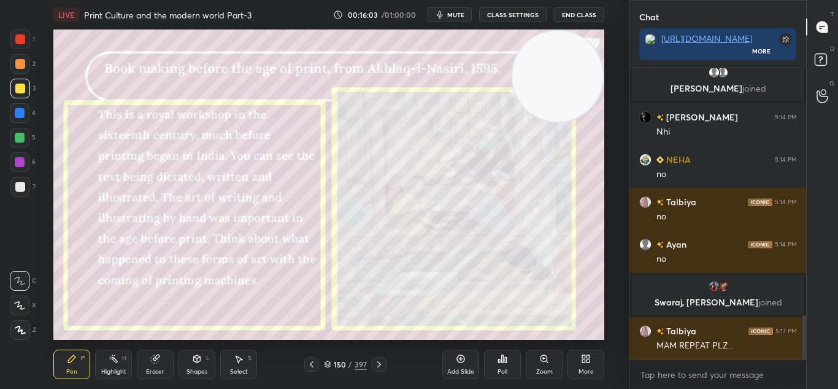
scroll to position [1632, 0]
click at [450, 14] on span "mute" at bounding box center [455, 14] width 17 height 9
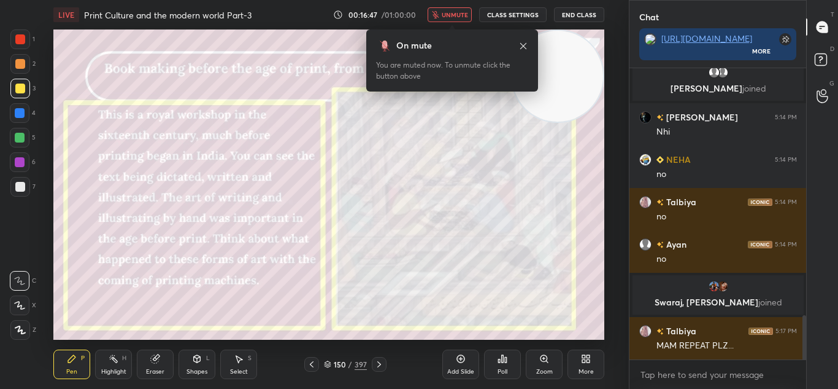
scroll to position [1662, 0]
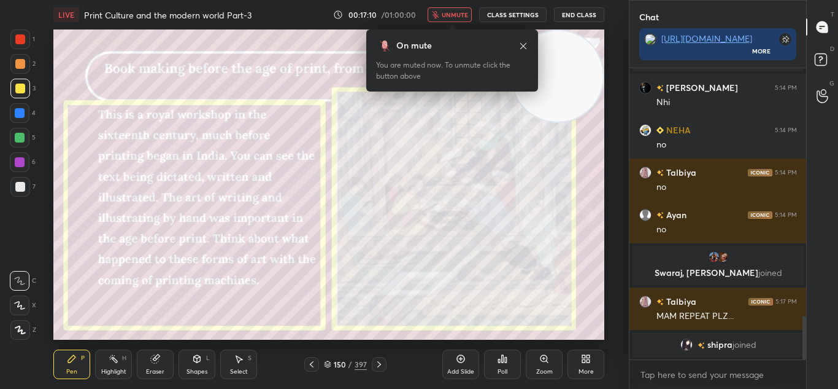
click at [450, 14] on span "unmute" at bounding box center [455, 14] width 26 height 9
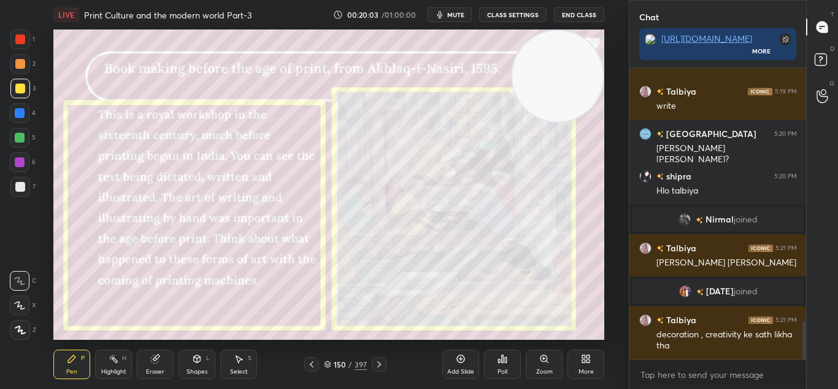
scroll to position [1929, 0]
click at [382, 359] on icon at bounding box center [379, 364] width 10 height 10
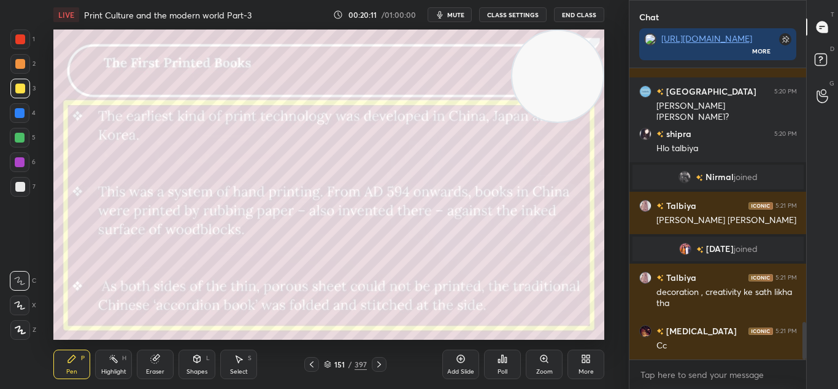
scroll to position [2056, 0]
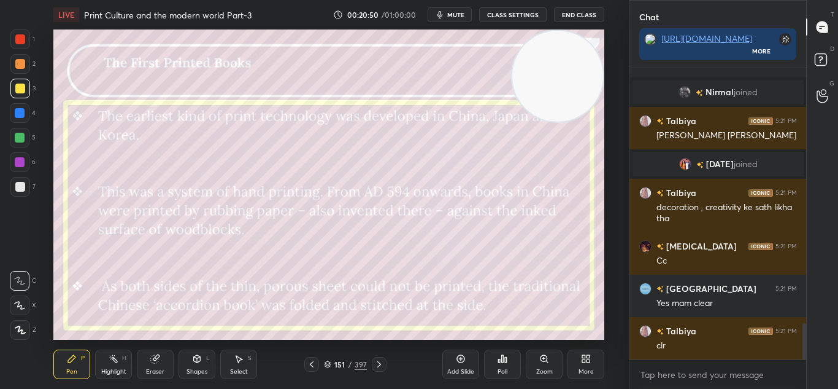
click at [453, 15] on span "mute" at bounding box center [455, 14] width 17 height 9
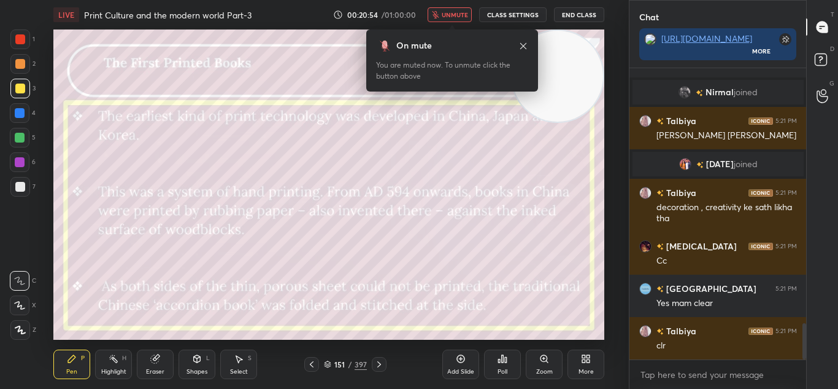
scroll to position [2110, 0]
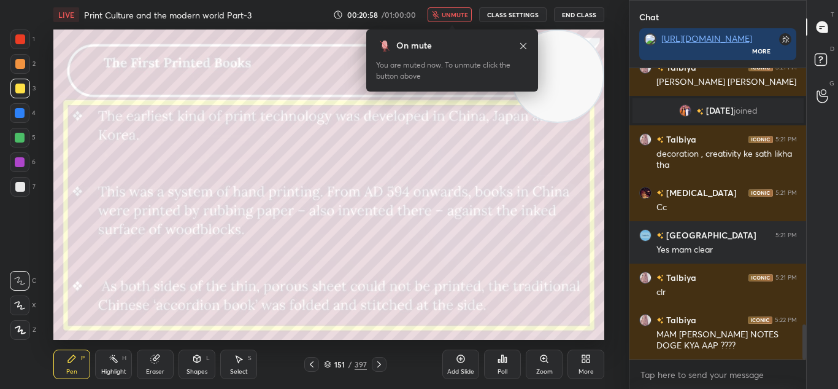
click at [453, 15] on span "unmute" at bounding box center [455, 14] width 26 height 9
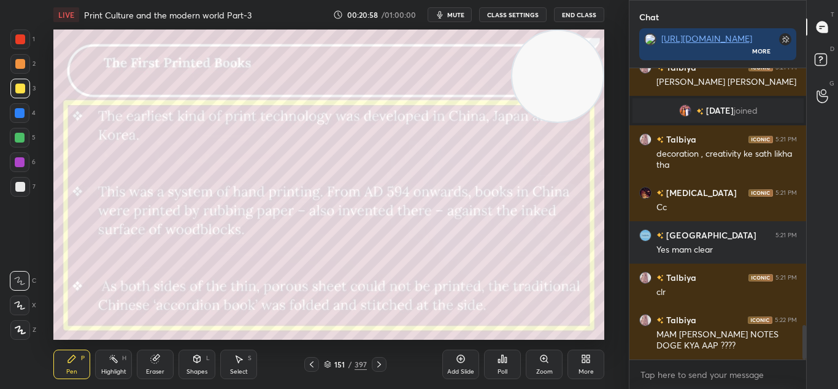
scroll to position [2152, 0]
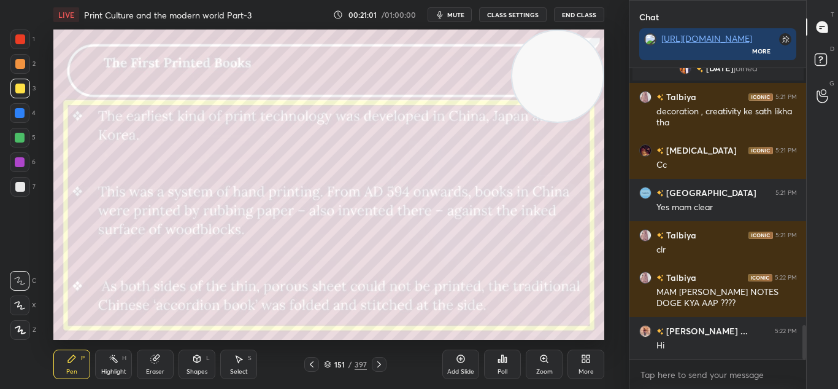
click at [453, 15] on span "mute" at bounding box center [455, 14] width 17 height 9
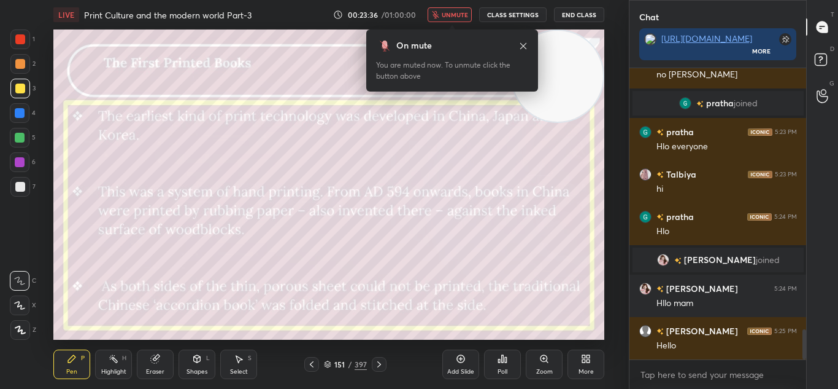
scroll to position [2581, 0]
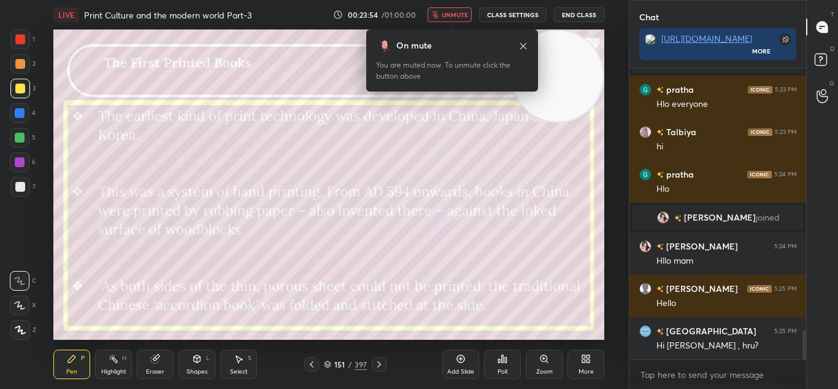
click at [526, 42] on icon at bounding box center [524, 46] width 10 height 10
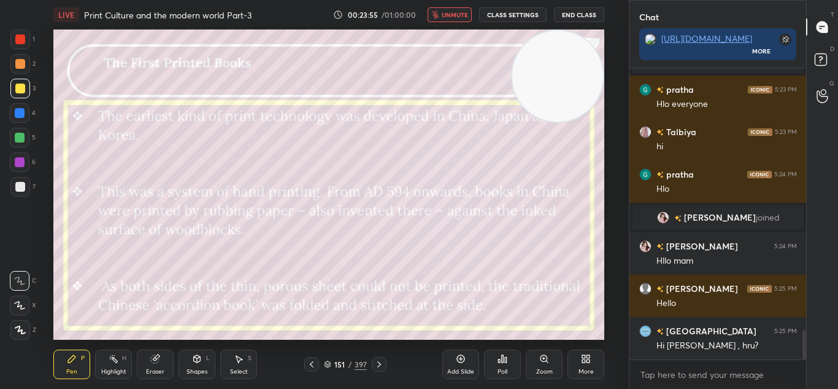
click at [459, 13] on span "unmute" at bounding box center [455, 14] width 26 height 9
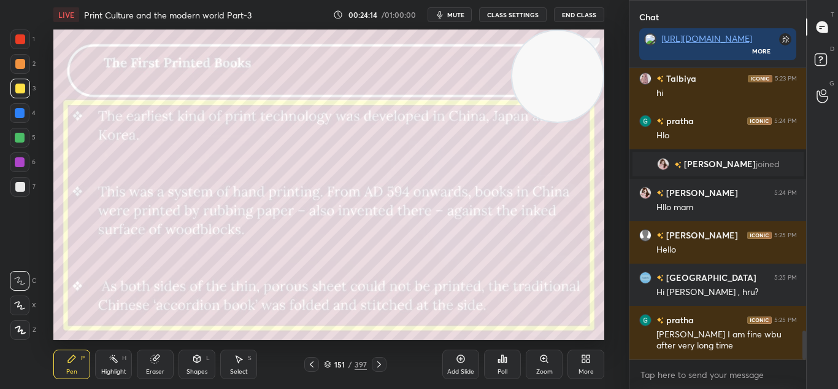
drag, startPoint x: 557, startPoint y: 97, endPoint x: 566, endPoint y: 88, distance: 12.6
click at [566, 88] on video at bounding box center [558, 76] width 91 height 91
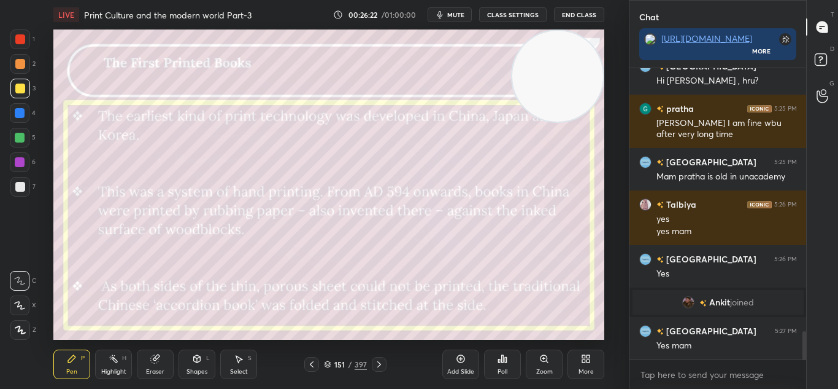
scroll to position [2774, 0]
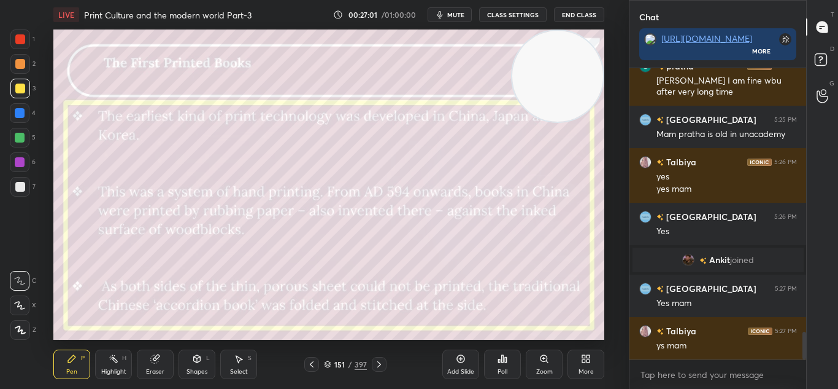
click at [381, 366] on icon at bounding box center [379, 364] width 10 height 10
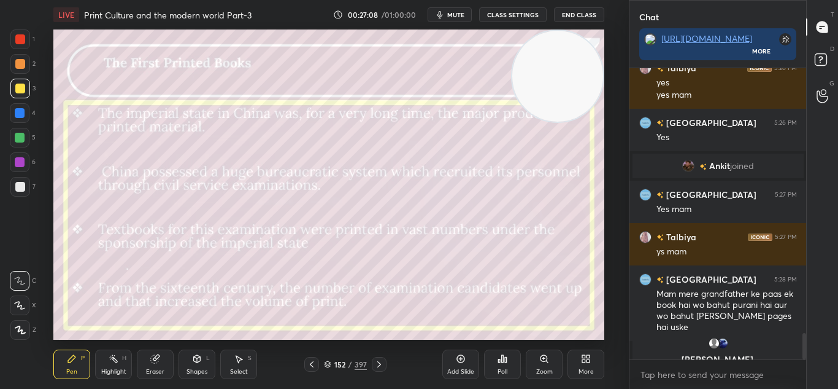
scroll to position [2882, 0]
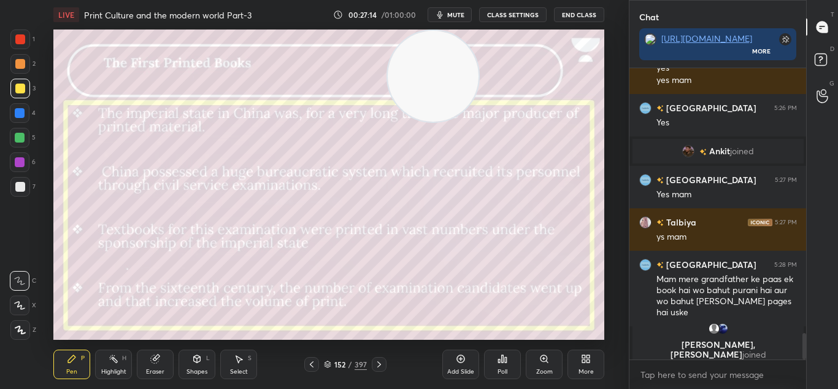
drag, startPoint x: 540, startPoint y: 91, endPoint x: 417, endPoint y: 69, distance: 125.3
click at [417, 69] on video at bounding box center [433, 76] width 91 height 91
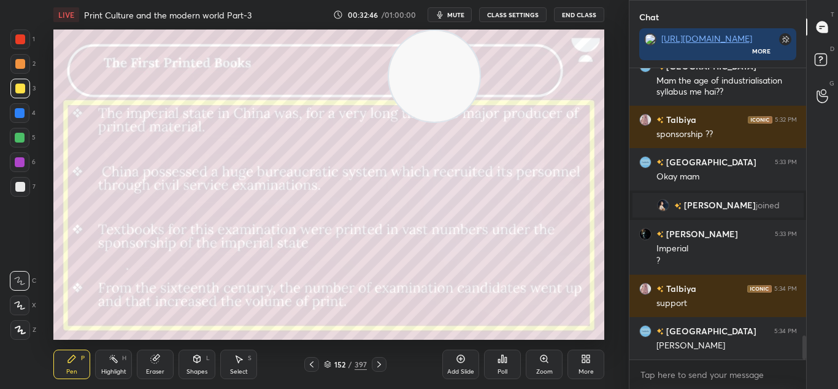
scroll to position [3269, 0]
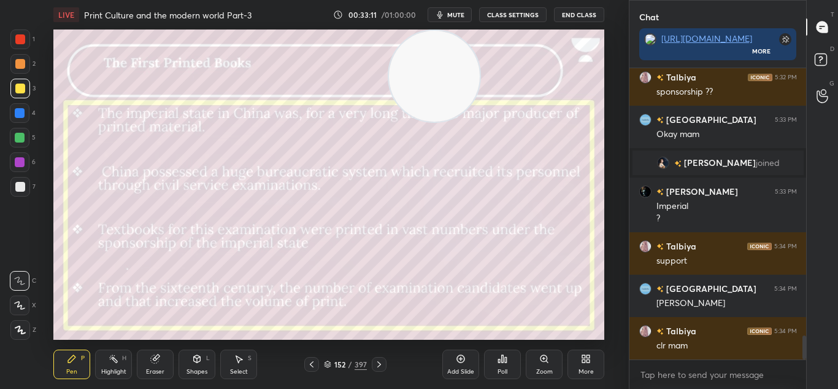
click at [380, 361] on icon at bounding box center [379, 364] width 10 height 10
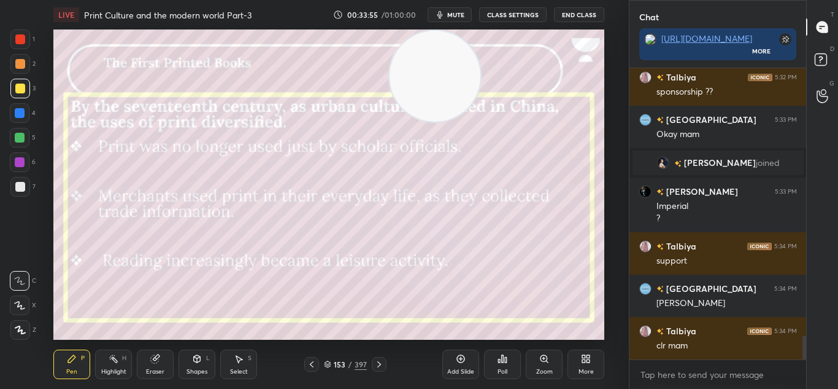
drag, startPoint x: 408, startPoint y: 90, endPoint x: 408, endPoint y: 61, distance: 29.5
click at [408, 61] on video at bounding box center [435, 76] width 91 height 91
click at [468, 118] on div "Setting up your live class Poll for secs No correct answer Start poll" at bounding box center [328, 184] width 551 height 310
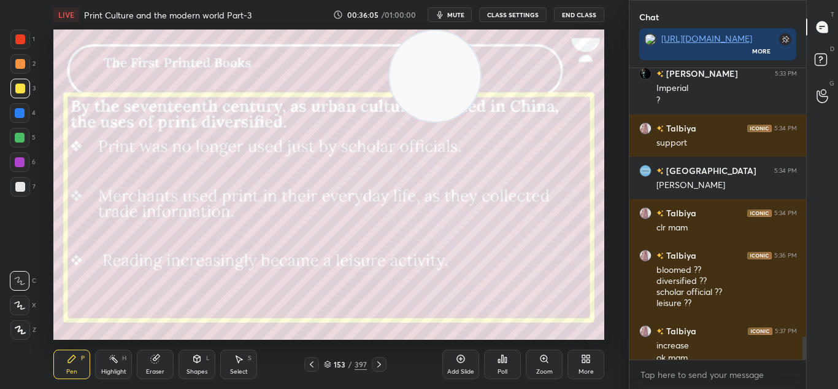
scroll to position [3399, 0]
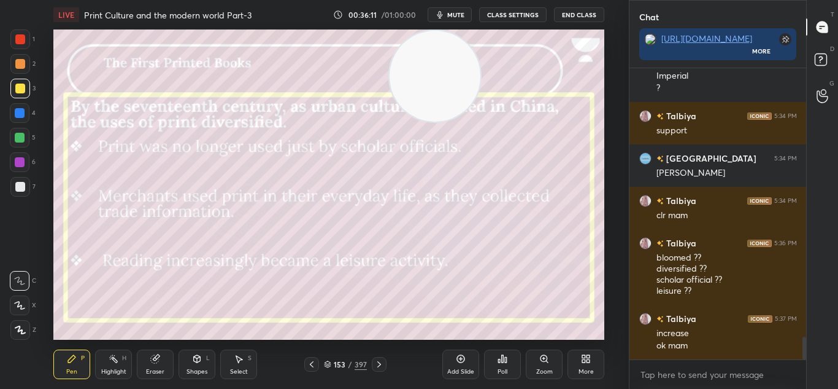
click at [379, 366] on icon at bounding box center [379, 364] width 10 height 10
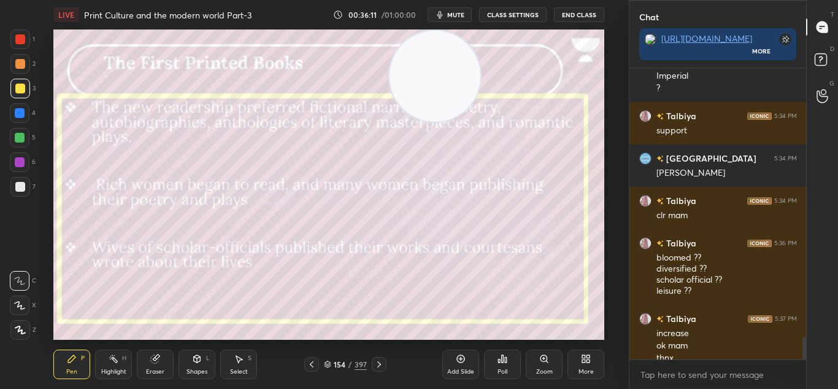
scroll to position [3411, 0]
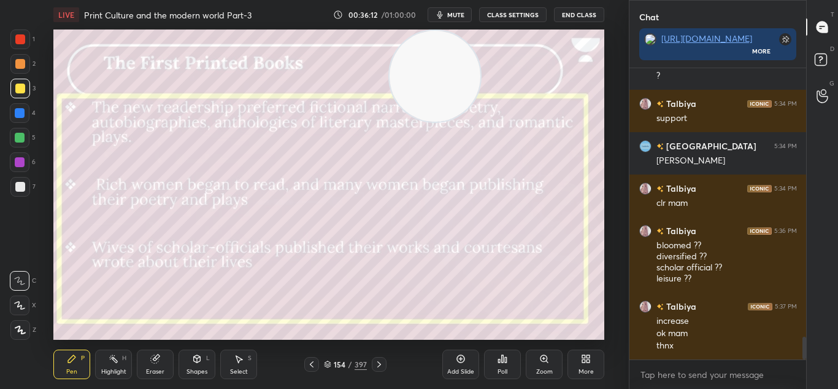
click at [320, 362] on div "154 / 397" at bounding box center [345, 364] width 82 height 15
click at [379, 360] on icon at bounding box center [379, 364] width 10 height 10
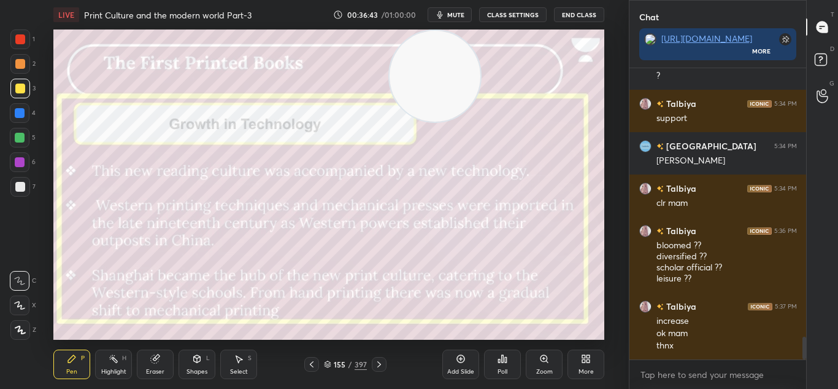
click at [373, 362] on div at bounding box center [379, 364] width 15 height 15
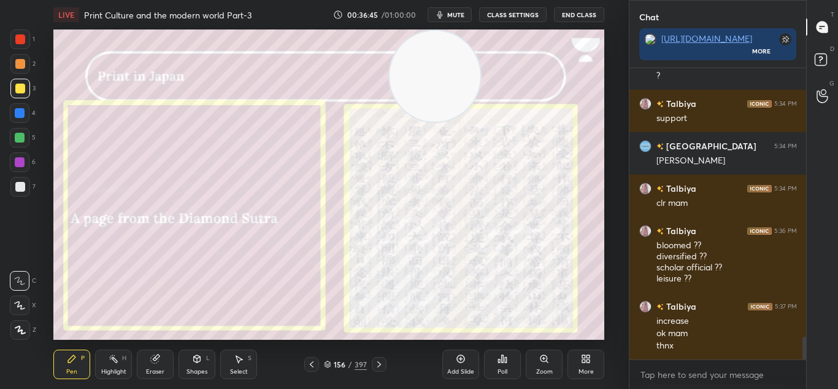
click at [373, 362] on div at bounding box center [379, 364] width 15 height 15
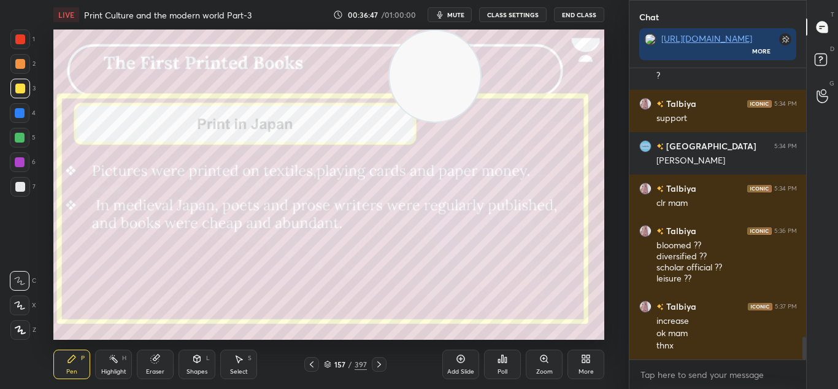
click at [373, 362] on div at bounding box center [379, 364] width 15 height 15
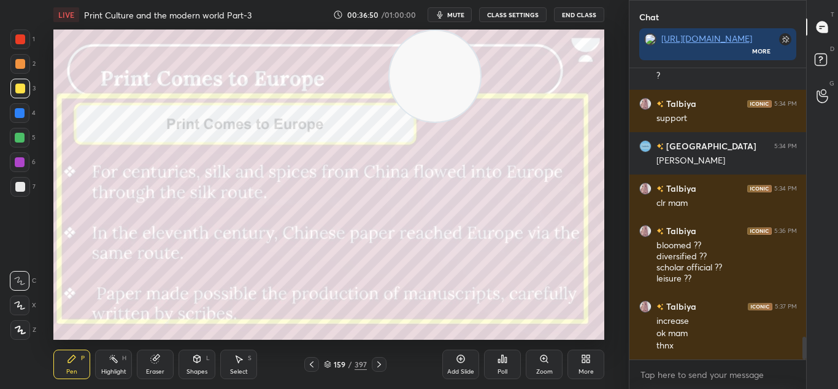
click at [308, 363] on icon at bounding box center [312, 364] width 10 height 10
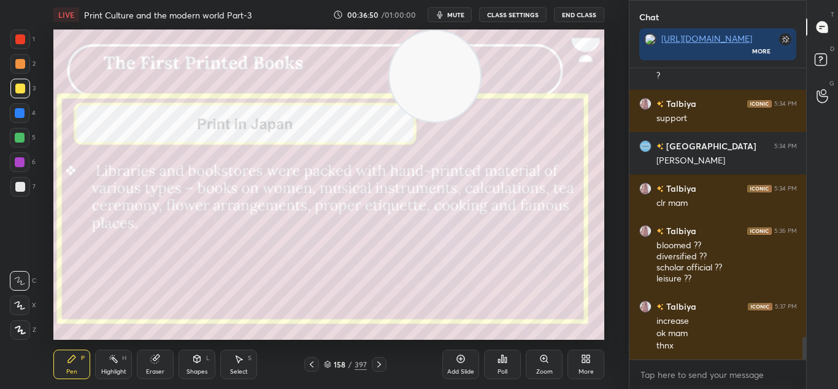
click at [308, 363] on icon at bounding box center [312, 364] width 10 height 10
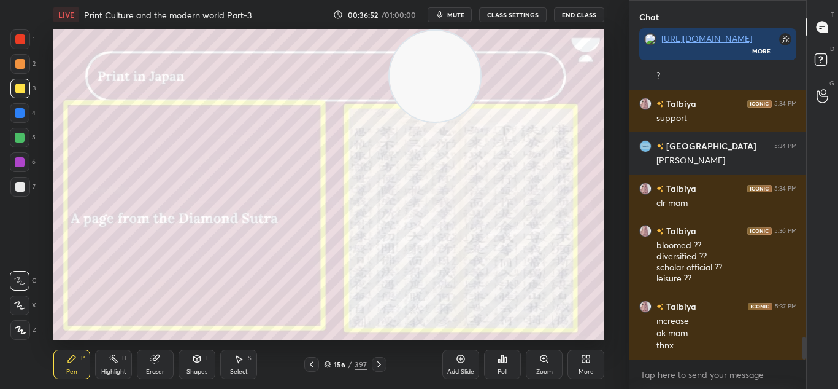
click at [308, 363] on icon at bounding box center [312, 364] width 10 height 10
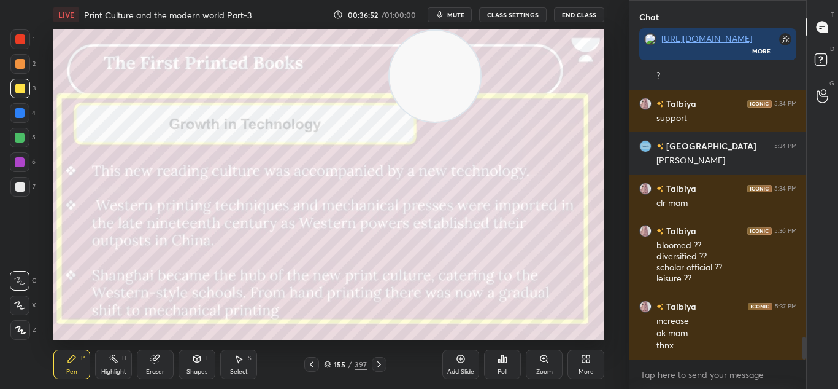
click at [308, 363] on icon at bounding box center [312, 364] width 10 height 10
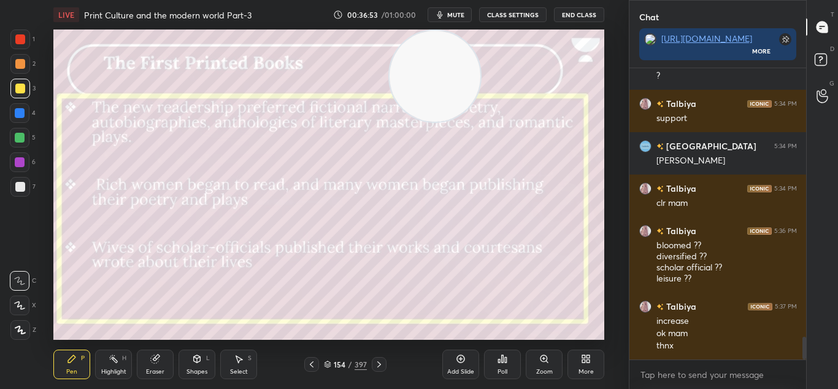
click at [308, 363] on icon at bounding box center [312, 364] width 10 height 10
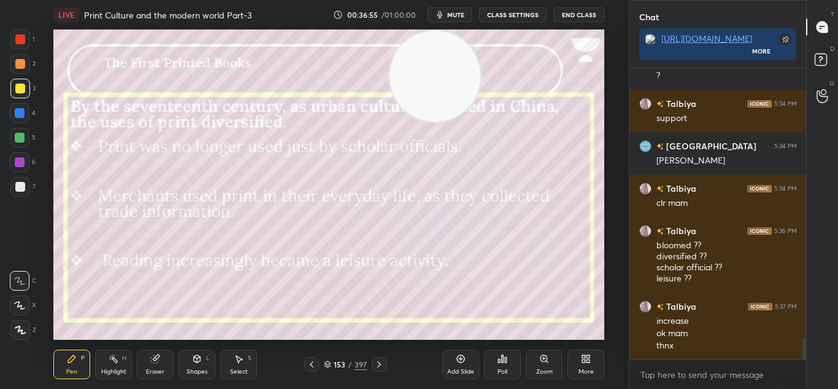
click at [371, 368] on div "153 / 397" at bounding box center [345, 364] width 82 height 15
click at [375, 368] on icon at bounding box center [379, 364] width 10 height 10
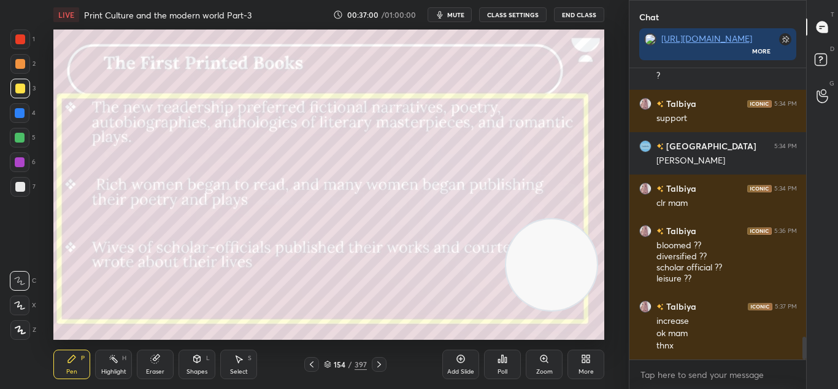
drag, startPoint x: 428, startPoint y: 101, endPoint x: 544, endPoint y: 289, distance: 221.3
click at [544, 289] on video at bounding box center [551, 264] width 91 height 91
click at [381, 363] on icon at bounding box center [379, 364] width 10 height 10
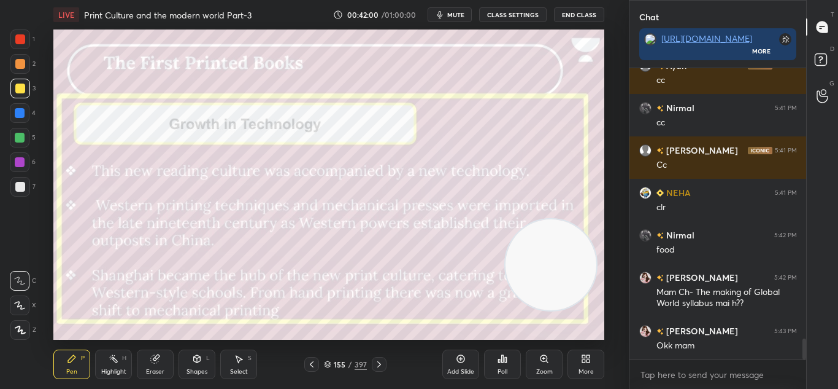
scroll to position [3771, 0]
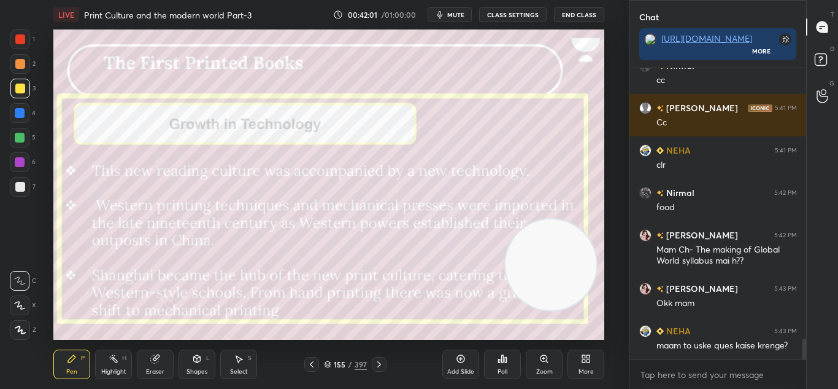
drag, startPoint x: 805, startPoint y: 351, endPoint x: 805, endPoint y: 372, distance: 20.9
click at [805, 372] on div "[PERSON_NAME] 5:41 PM cc Nirmal 5:41 PM cc [PERSON_NAME] 5:41 PM Cc NEHA 5:41 P…" at bounding box center [718, 228] width 177 height 320
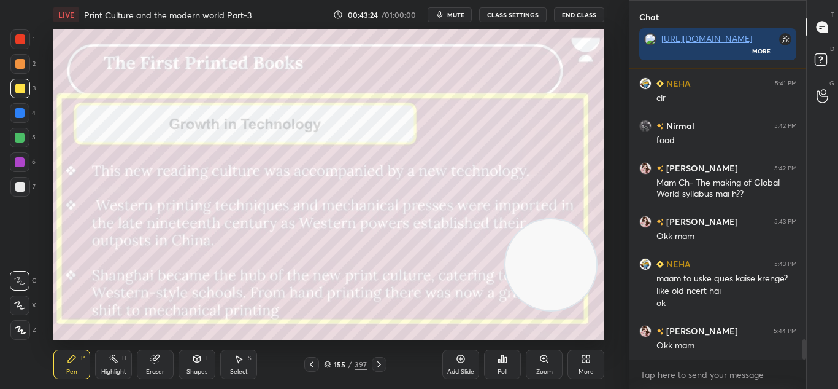
scroll to position [3880, 0]
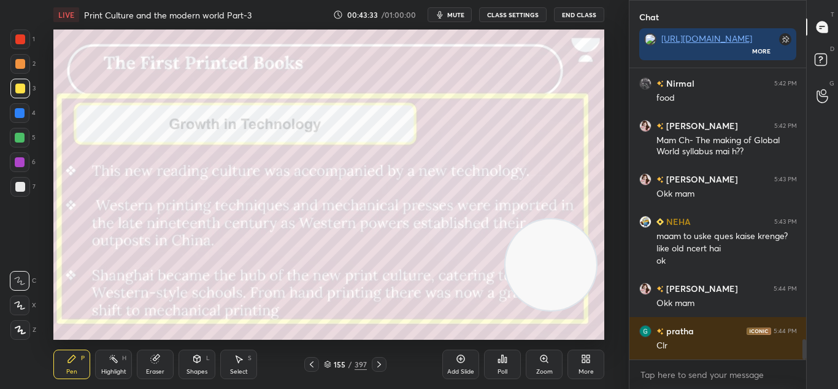
click at [382, 368] on icon at bounding box center [379, 364] width 10 height 10
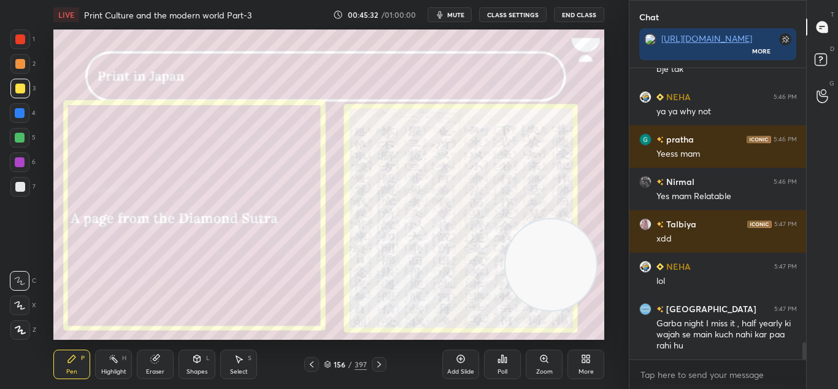
scroll to position [4636, 0]
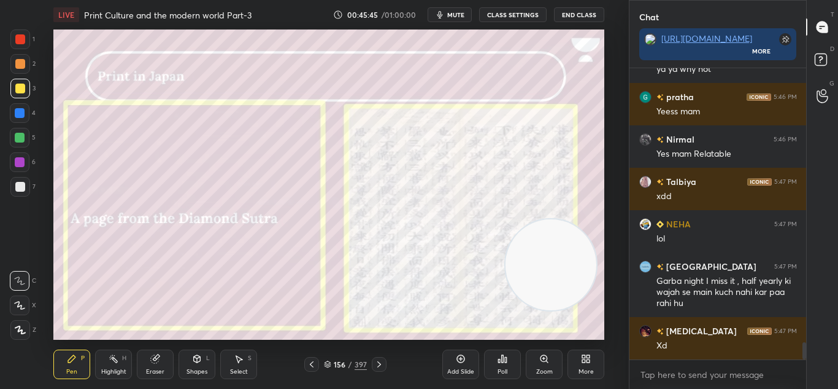
click at [379, 361] on icon at bounding box center [379, 364] width 10 height 10
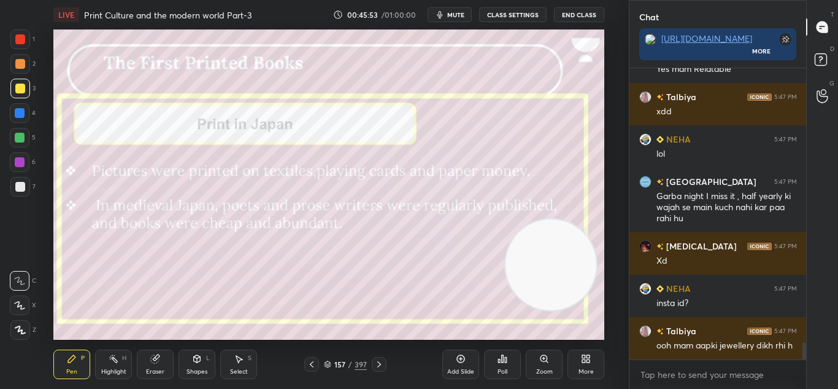
scroll to position [4774, 0]
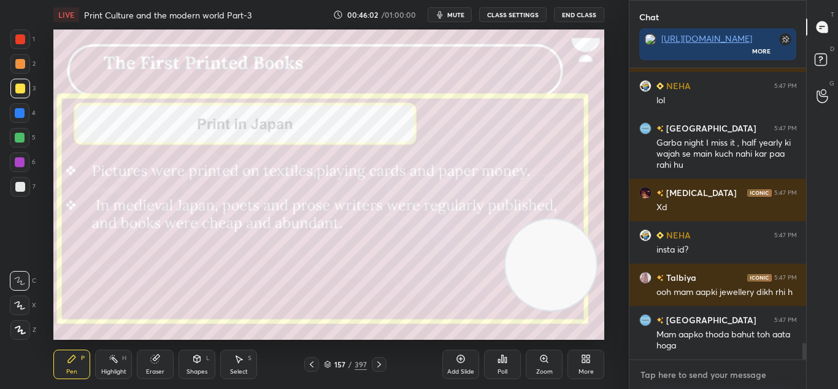
type textarea "x"
click at [646, 373] on textarea at bounding box center [719, 375] width 158 height 20
type textarea "t"
type textarea "x"
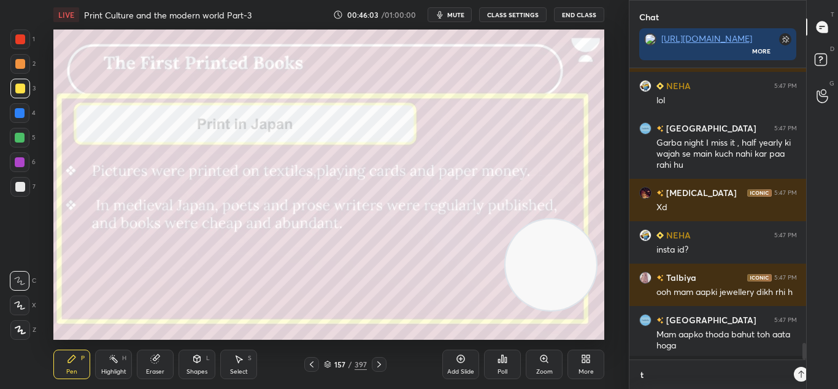
type textarea "ta"
type textarea "x"
type textarea "tan"
type textarea "x"
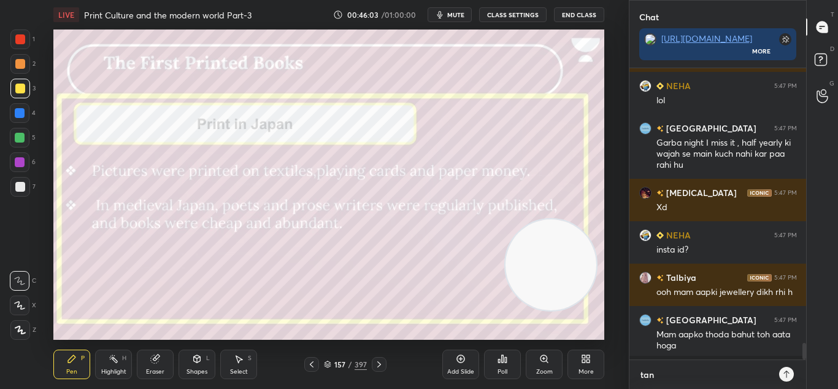
scroll to position [185, 173]
type textarea "tanv"
type textarea "x"
type textarea "tanvi"
type textarea "x"
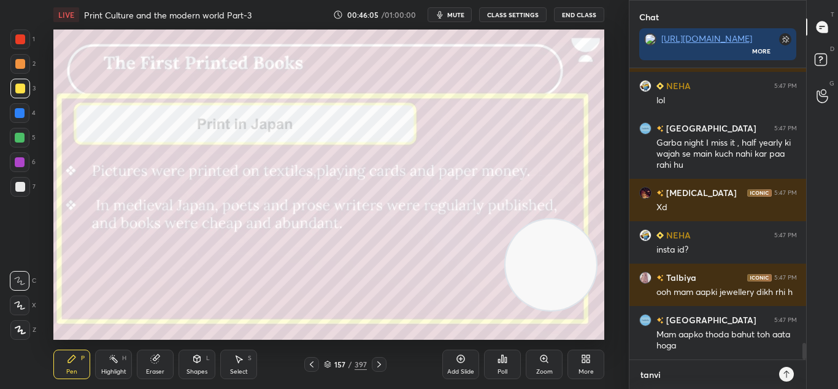
type textarea "tanvis"
type textarea "x"
type textarea "[PERSON_NAME]"
type textarea "x"
type textarea "tanvishw"
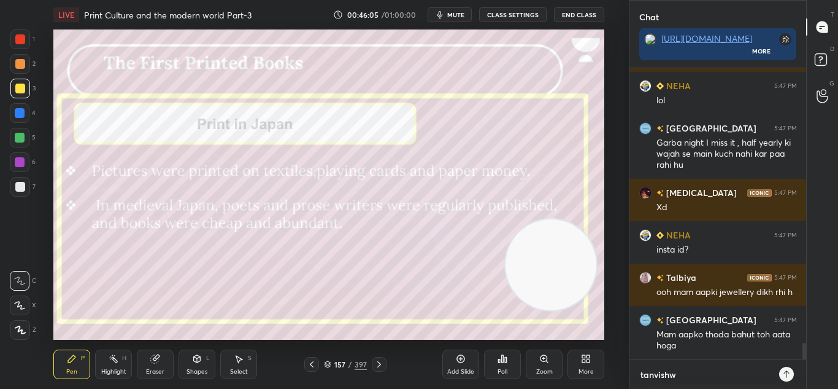
type textarea "x"
type textarea "tanvishwe"
type textarea "x"
type textarea "tanvishwet"
type textarea "x"
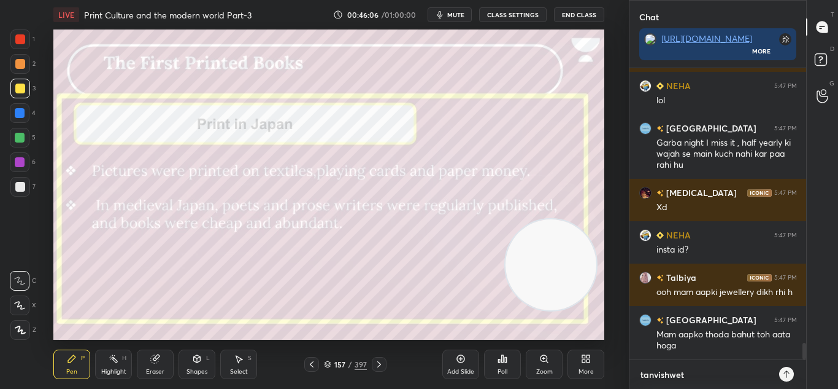
type textarea "tanvishweta"
type textarea "x"
type textarea "tanvishweta"
click at [781, 380] on div "tanvishweta x" at bounding box center [718, 374] width 177 height 29
type textarea "x"
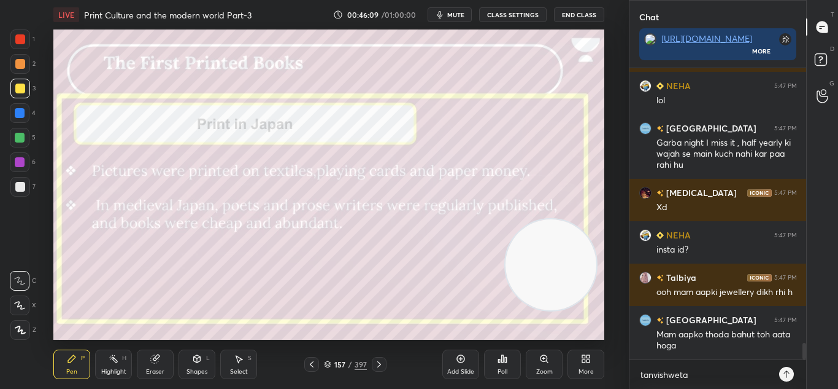
click at [783, 374] on icon at bounding box center [787, 374] width 10 height 10
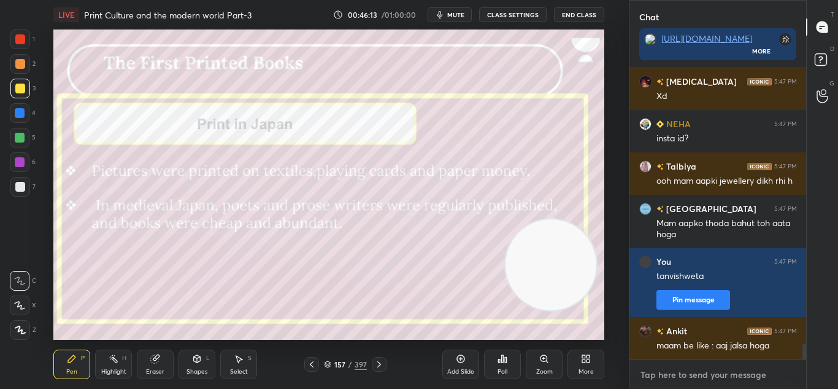
scroll to position [4928, 0]
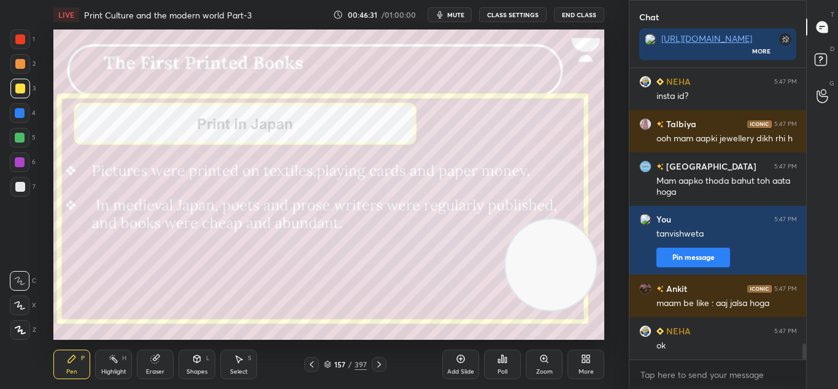
click at [313, 362] on icon at bounding box center [312, 364] width 10 height 10
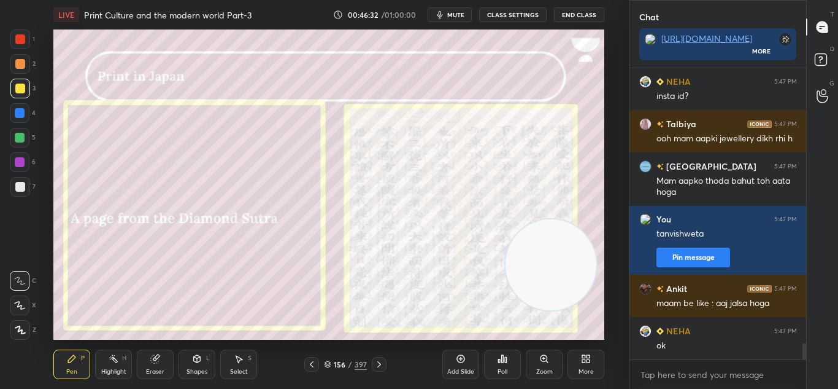
click at [313, 362] on icon at bounding box center [312, 364] width 10 height 10
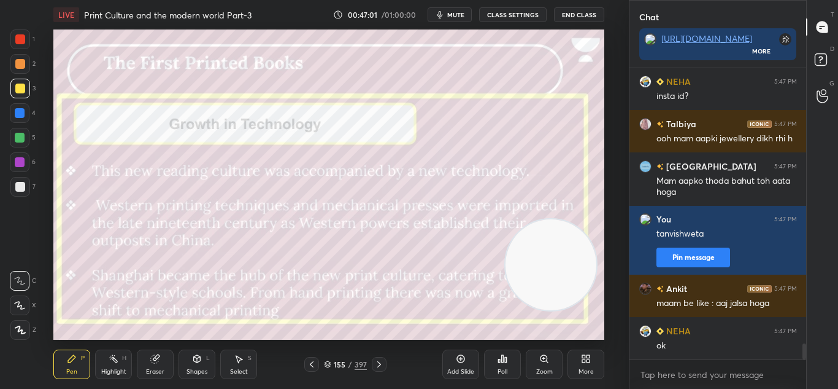
scroll to position [4970, 0]
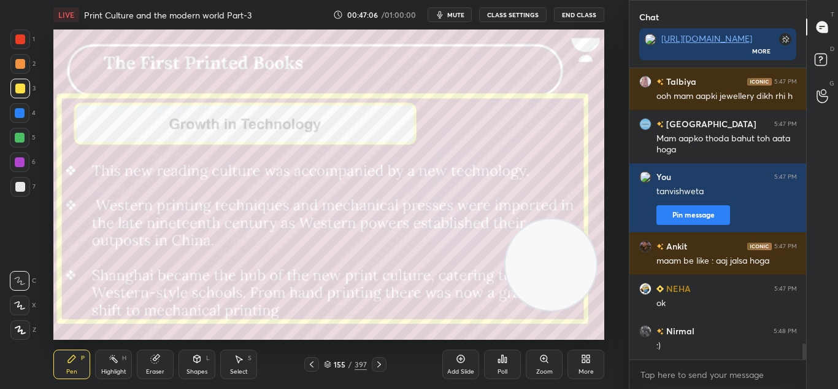
click at [311, 365] on icon at bounding box center [312, 364] width 4 height 6
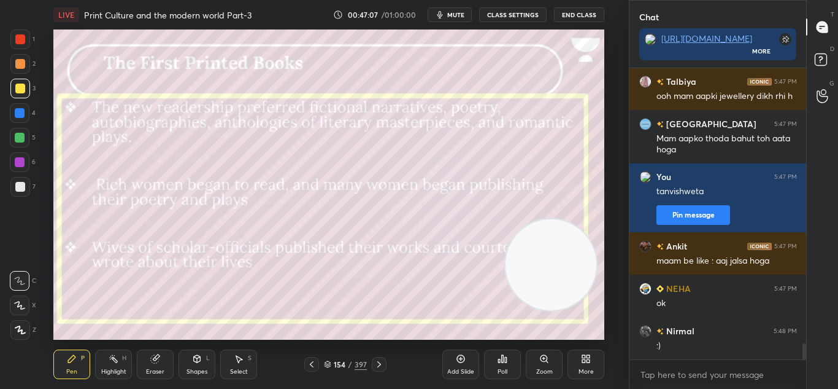
click at [311, 365] on icon at bounding box center [312, 364] width 4 height 6
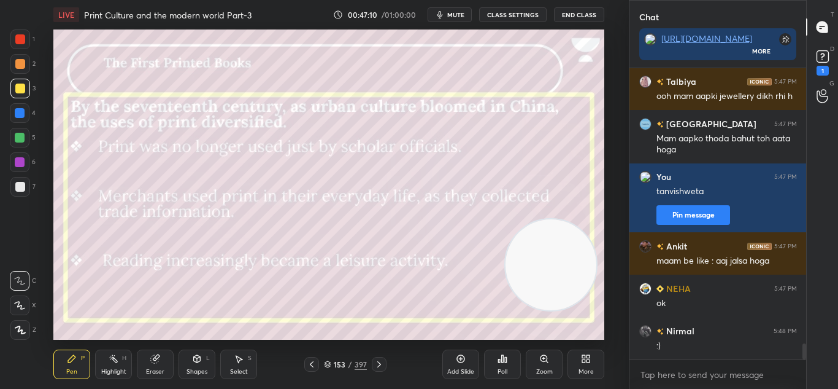
scroll to position [5023, 0]
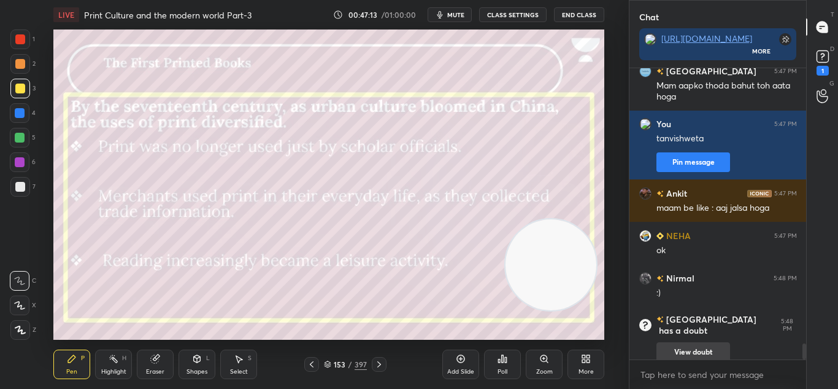
click at [708, 342] on button "View doubt" at bounding box center [694, 352] width 74 height 20
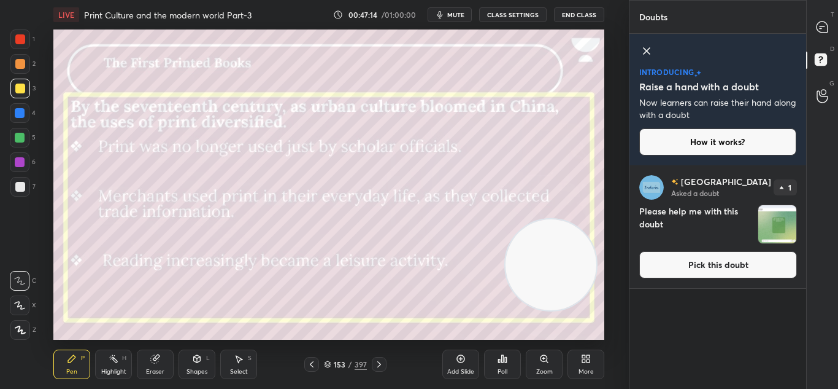
click at [778, 229] on img "grid" at bounding box center [778, 224] width 38 height 38
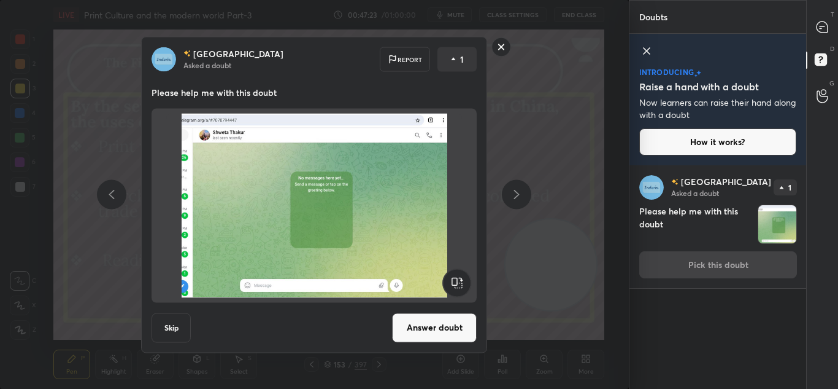
click at [344, 156] on img at bounding box center [314, 205] width 296 height 184
drag, startPoint x: 344, startPoint y: 156, endPoint x: 405, endPoint y: 327, distance: 181.3
click at [405, 327] on div "[PERSON_NAME] Asked a doubt Report 1 Please help me with this doubt Skip Answer…" at bounding box center [314, 194] width 346 height 316
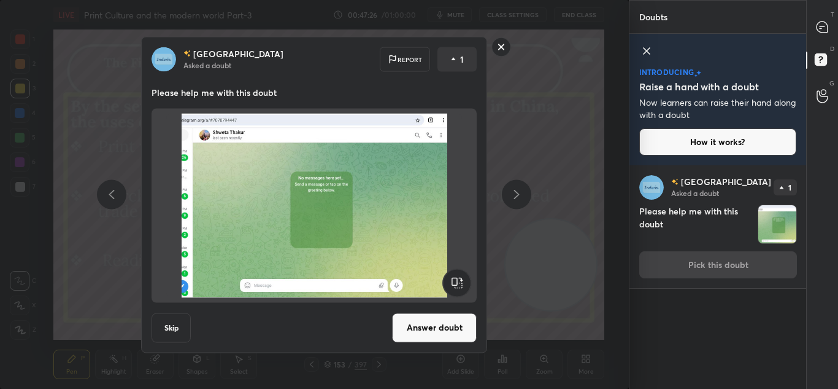
click at [405, 327] on button "Answer doubt" at bounding box center [434, 326] width 85 height 29
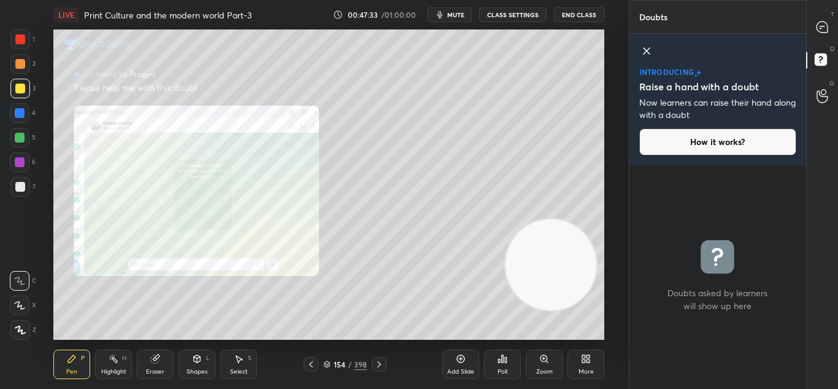
click at [825, 38] on div "T Messages (T)" at bounding box center [822, 27] width 31 height 34
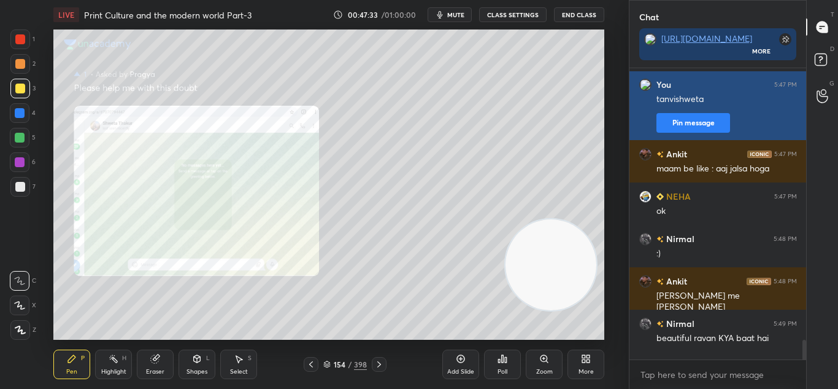
scroll to position [4, 4]
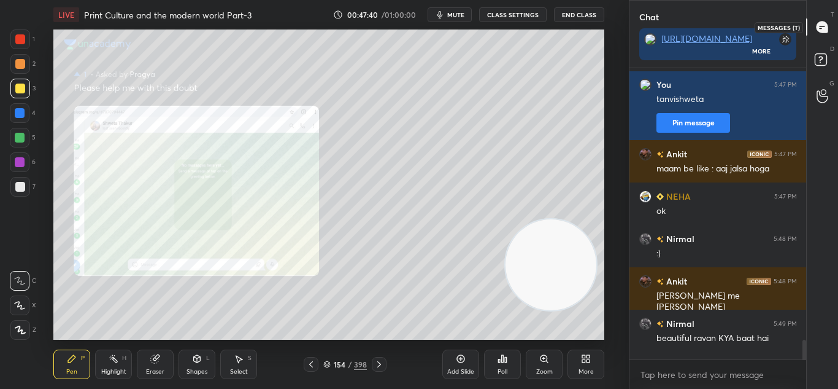
click at [822, 25] on icon at bounding box center [822, 26] width 11 height 11
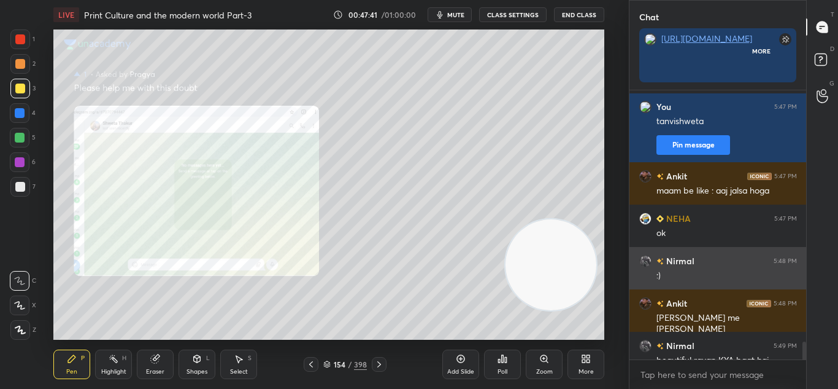
scroll to position [185, 173]
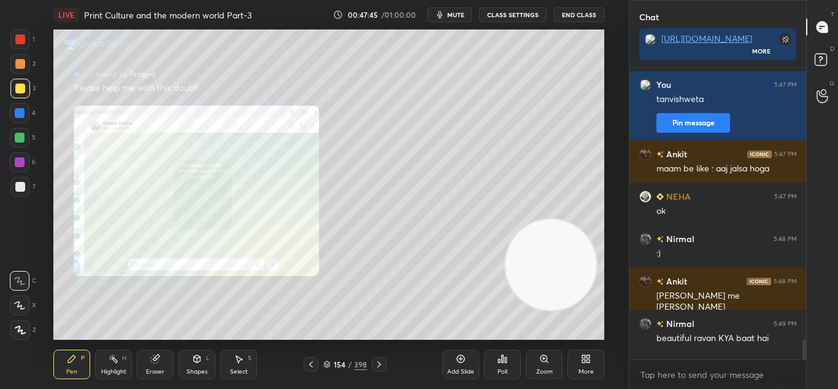
click at [375, 365] on icon at bounding box center [379, 364] width 10 height 10
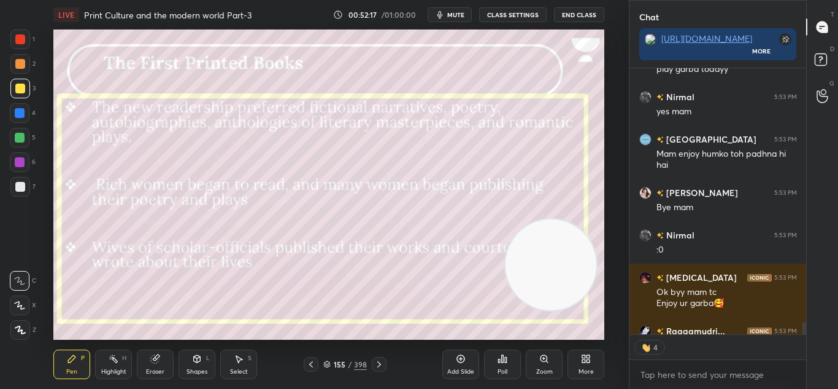
scroll to position [5925, 0]
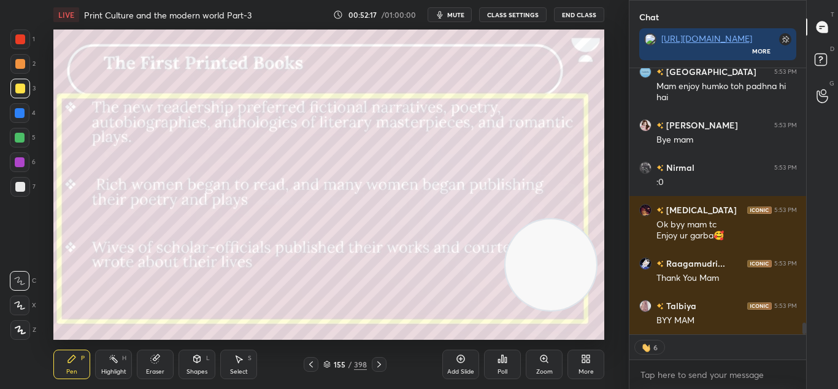
click at [572, 12] on button "End Class" at bounding box center [579, 14] width 50 height 15
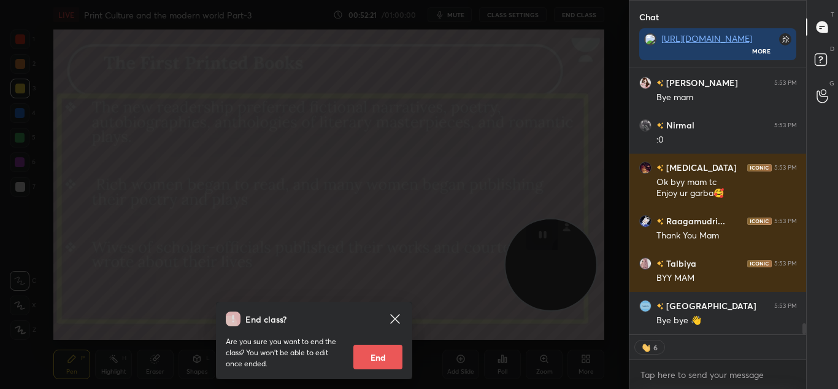
scroll to position [6010, 0]
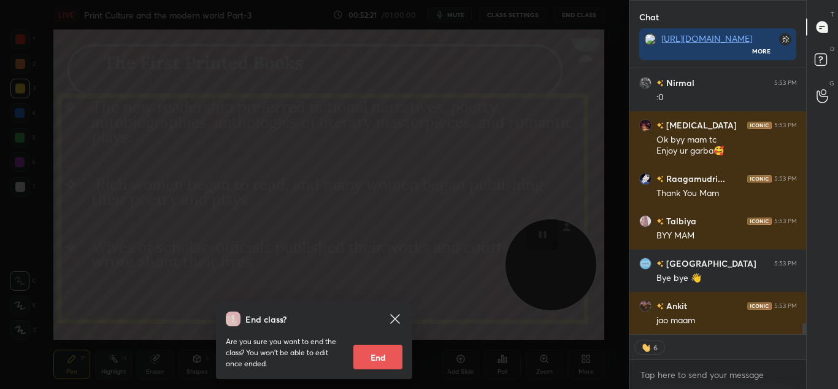
click at [387, 358] on button "End" at bounding box center [378, 356] width 49 height 25
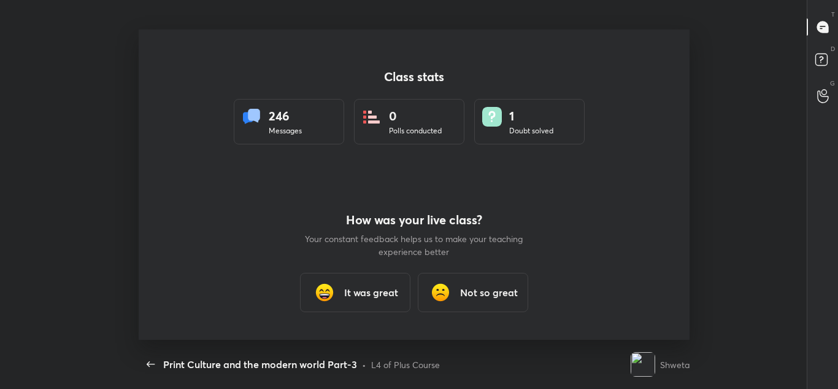
scroll to position [0, 0]
type textarea "x"
